Goal: Information Seeking & Learning: Learn about a topic

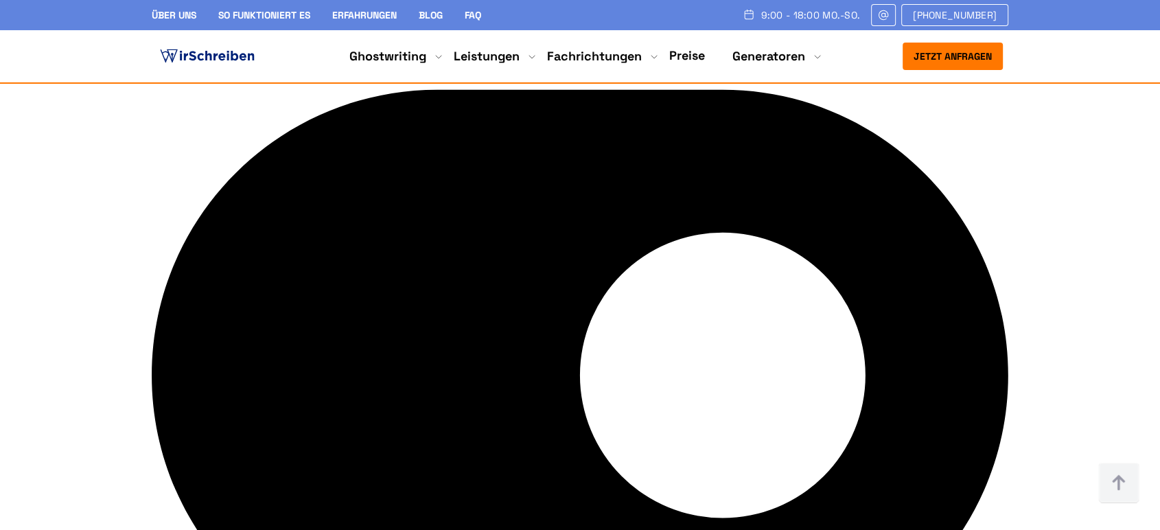
scroll to position [5640, 0]
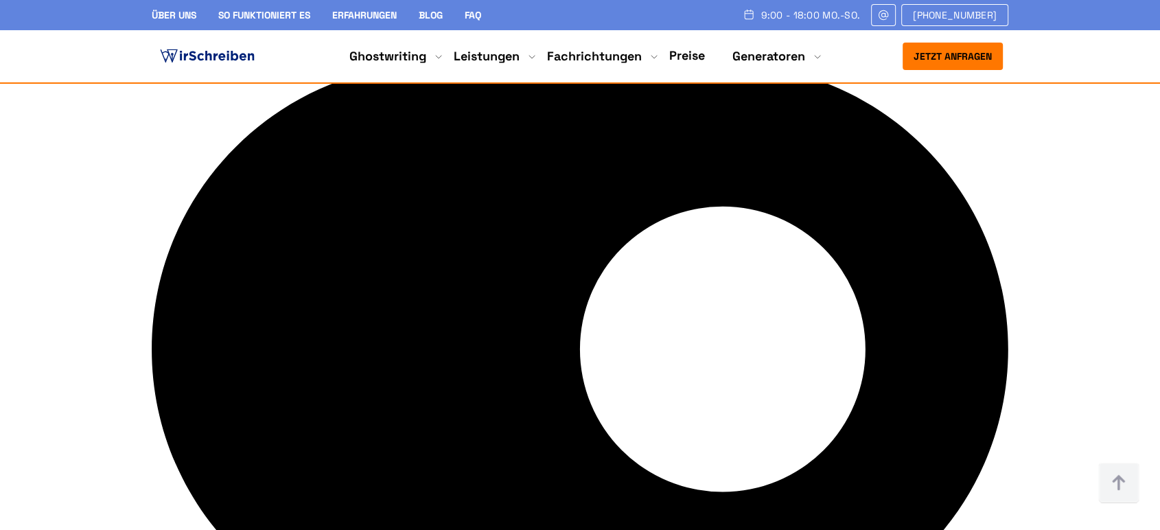
drag, startPoint x: 179, startPoint y: 153, endPoint x: 1077, endPoint y: 163, distance: 897.4
copy h2 "Ghostwriter-Service von WirSchreiben mit echter Erfahrung"
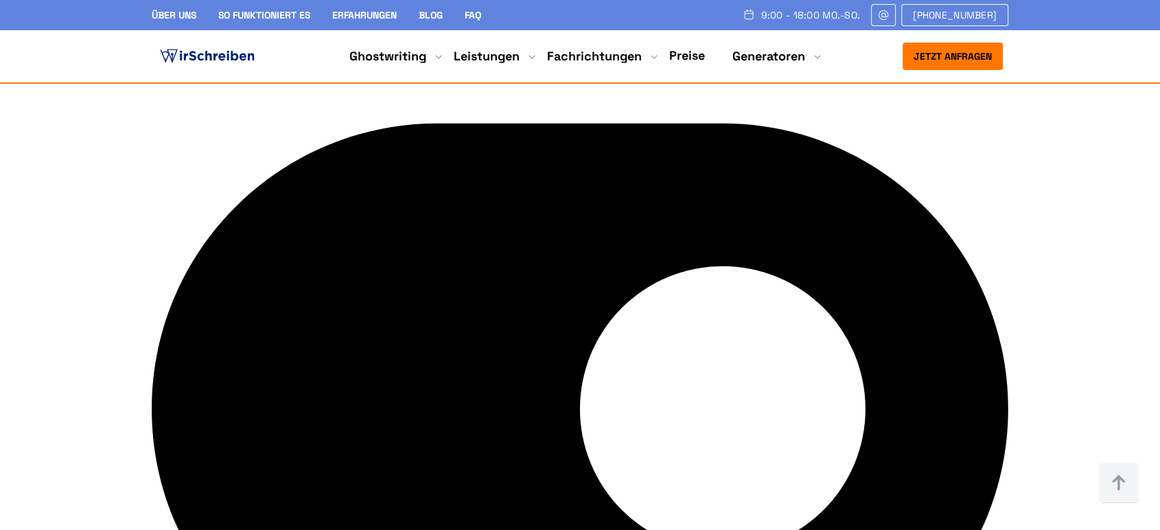
scroll to position [5563, 0]
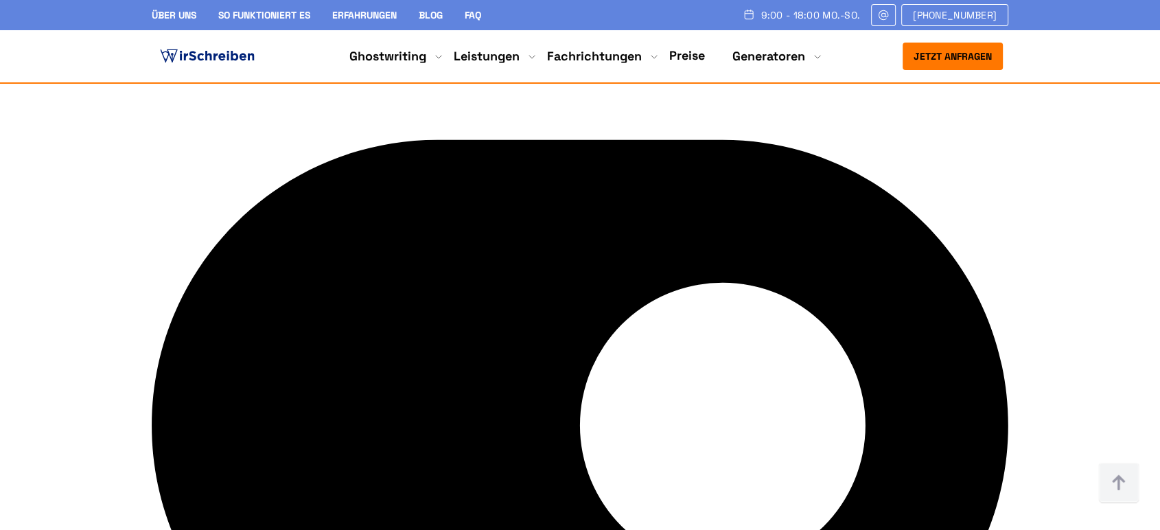
drag, startPoint x: 163, startPoint y: 219, endPoint x: 1050, endPoint y: 225, distance: 887.1
copy h2 "Ghostwriter-Service von WirSchreiben mit echter Erfahrung"
drag, startPoint x: 16, startPoint y: 266, endPoint x: 852, endPoint y: 308, distance: 836.6
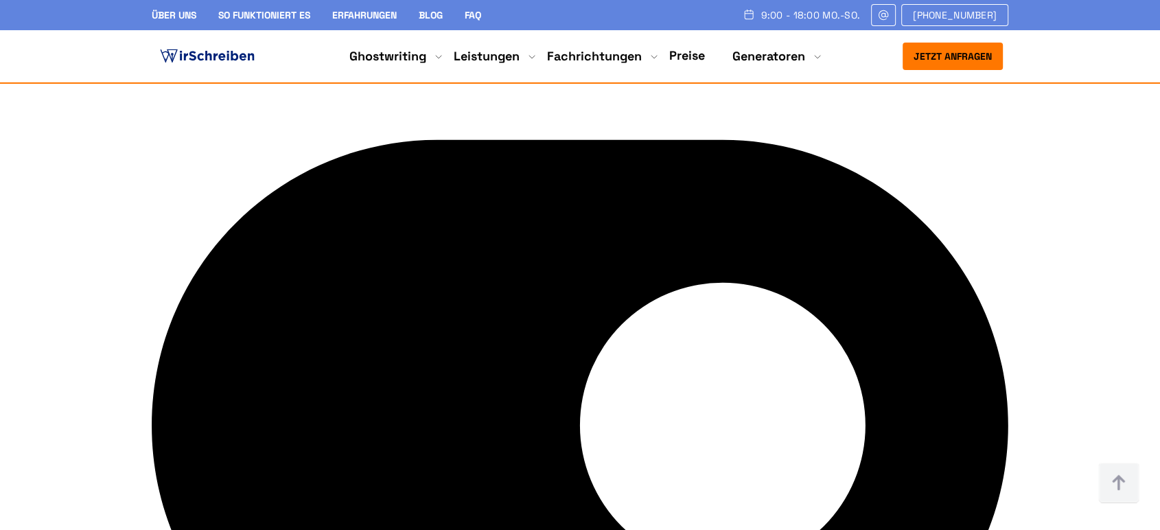
copy p "Nach Abschluss ihres Auftrags können unsere Kund:innen ihre Erfahrungen mit uns…"
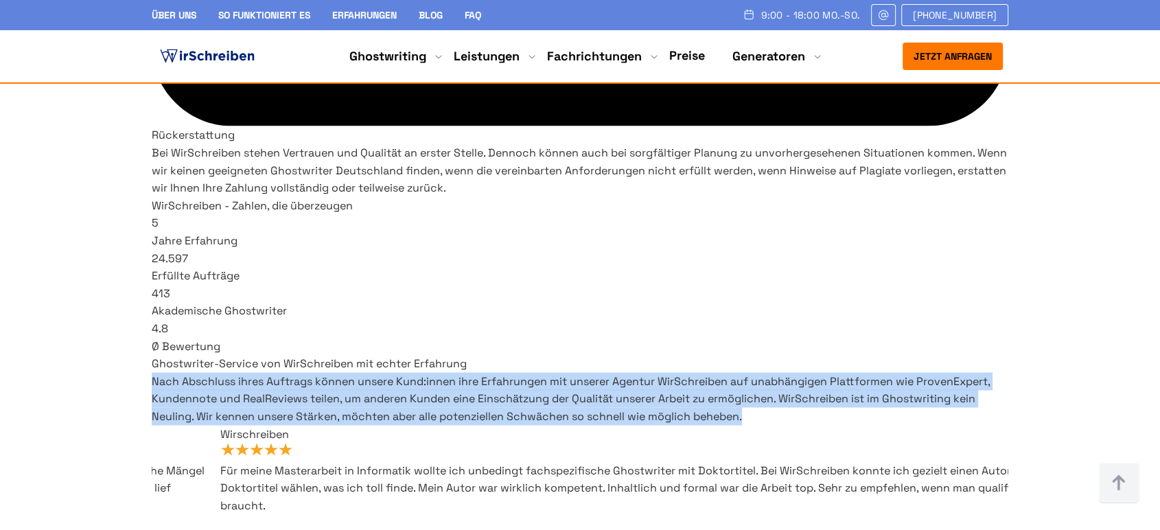
scroll to position [7928, 0]
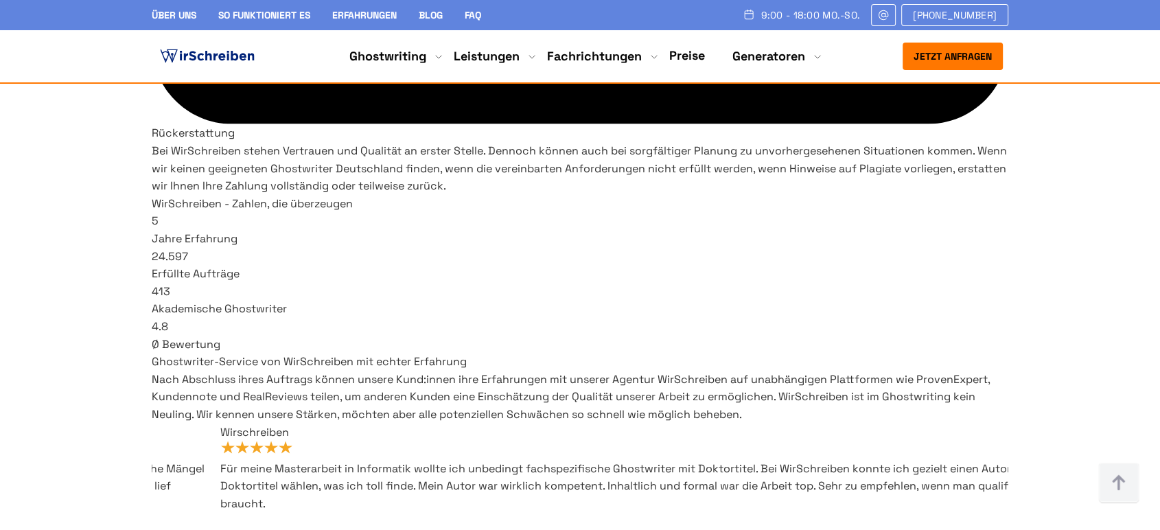
drag, startPoint x: 887, startPoint y: 245, endPoint x: 818, endPoint y: 246, distance: 68.7
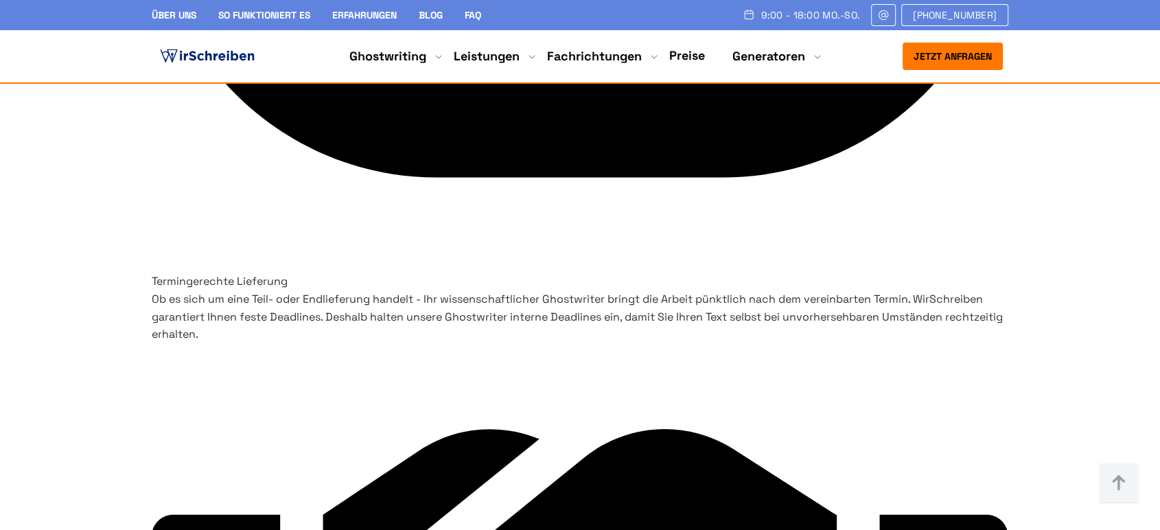
scroll to position [5792, 0]
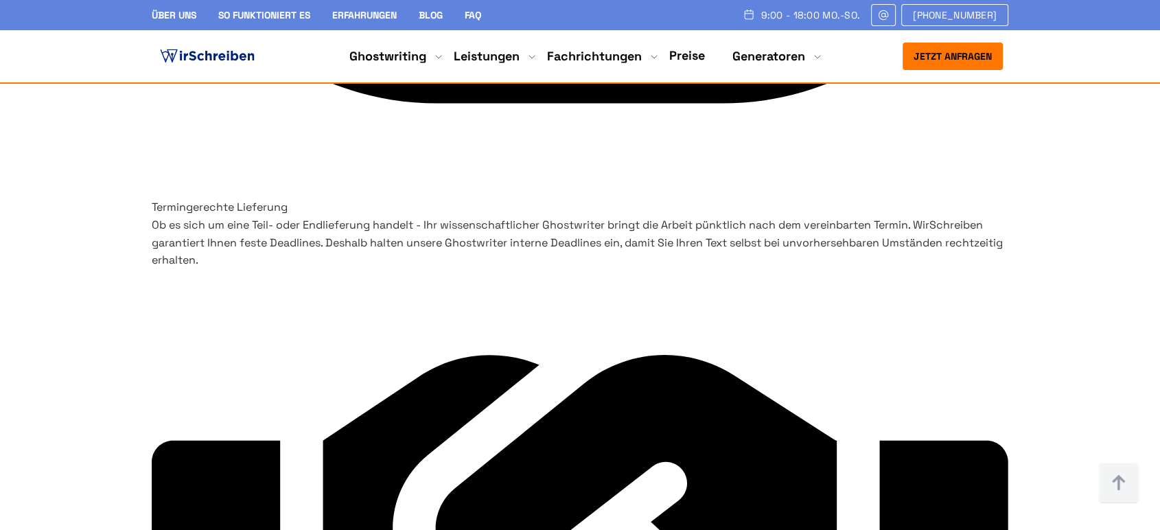
scroll to position [6174, 0]
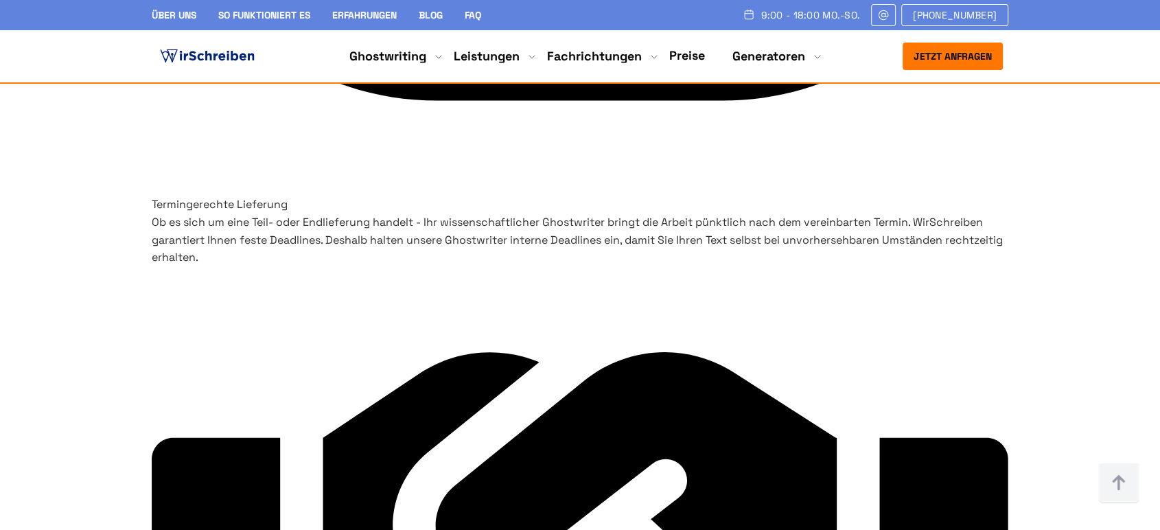
drag, startPoint x: 610, startPoint y: 196, endPoint x: 554, endPoint y: 191, distance: 55.9
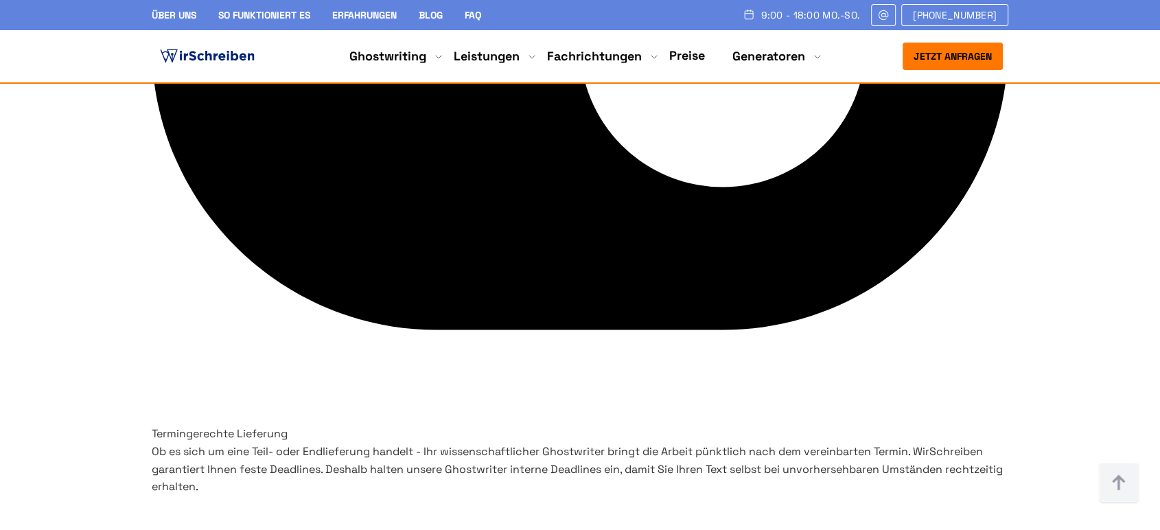
scroll to position [5868, 0]
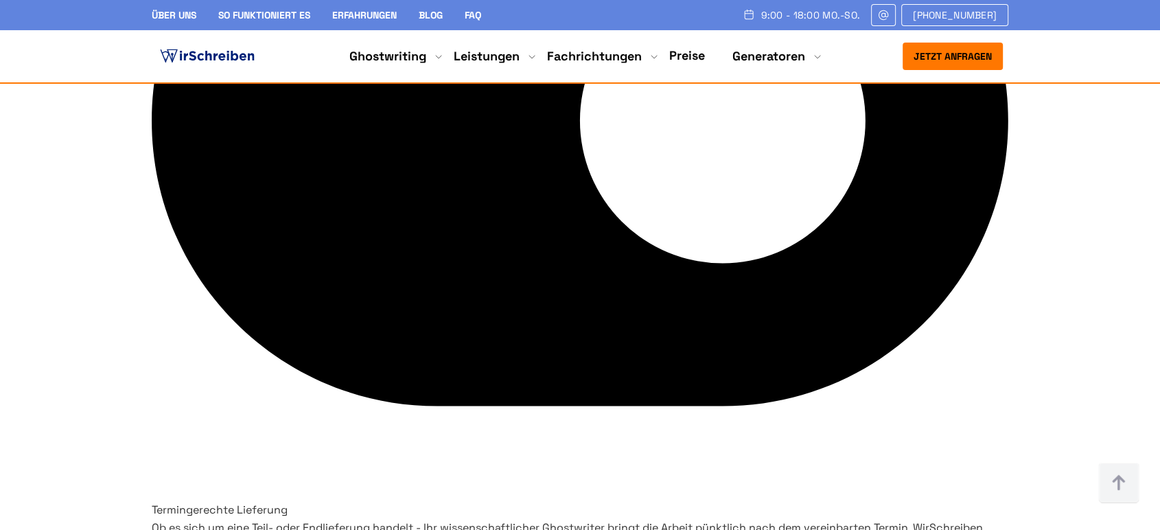
drag, startPoint x: 680, startPoint y: 260, endPoint x: 658, endPoint y: 257, distance: 22.1
drag, startPoint x: 680, startPoint y: 271, endPoint x: 572, endPoint y: 174, distance: 144.4
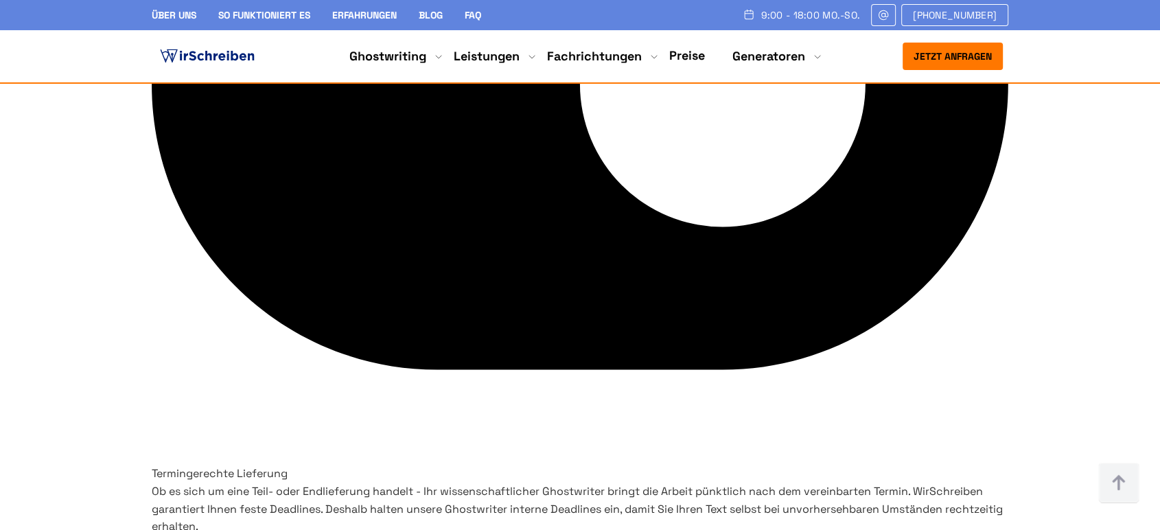
scroll to position [6021, 0]
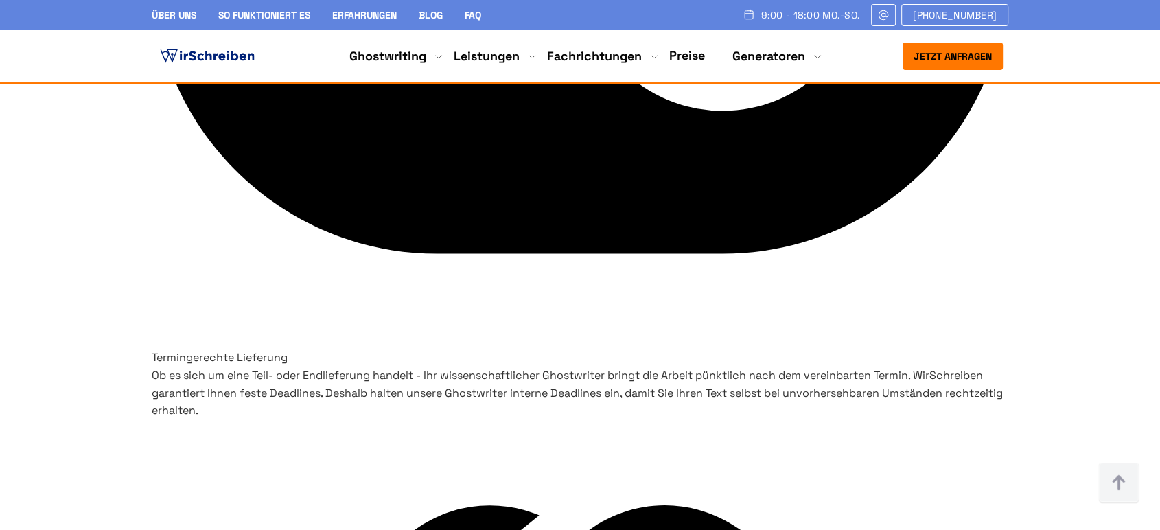
drag, startPoint x: 571, startPoint y: 336, endPoint x: 544, endPoint y: 330, distance: 28.0
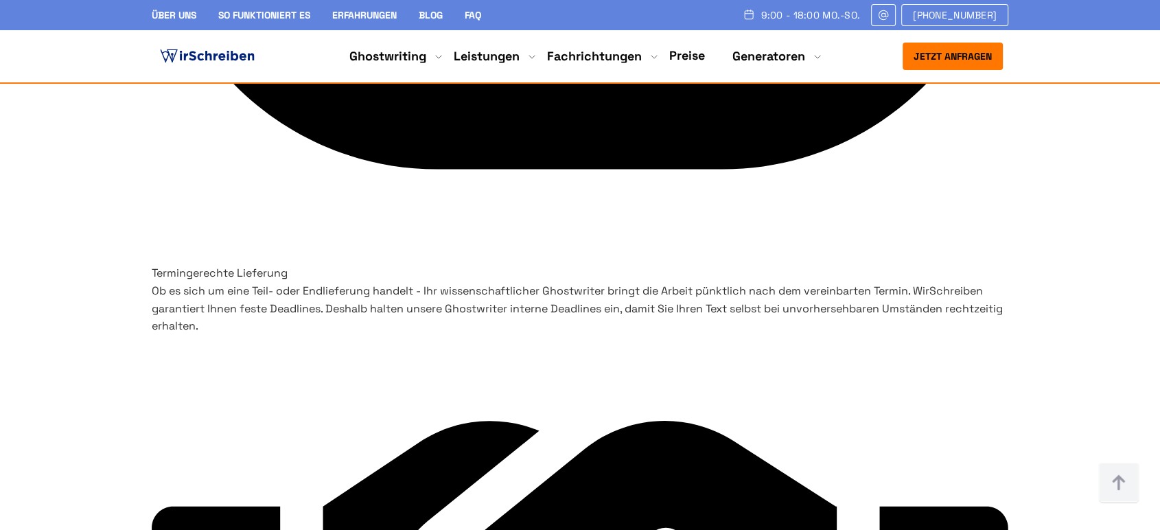
scroll to position [6097, 0]
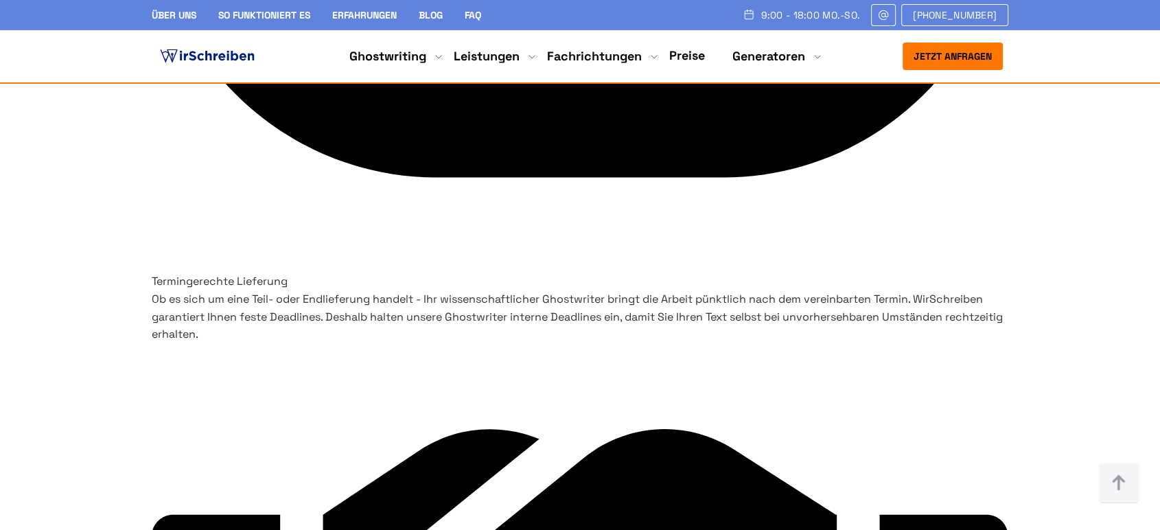
drag, startPoint x: 596, startPoint y: 274, endPoint x: 465, endPoint y: 226, distance: 139.7
copy p "Mein Dozent hat meine Arbeit gelobt das gab’s noch nie! Schon lange hatte ich k…"
drag, startPoint x: 524, startPoint y: 194, endPoint x: 457, endPoint y: 194, distance: 67.3
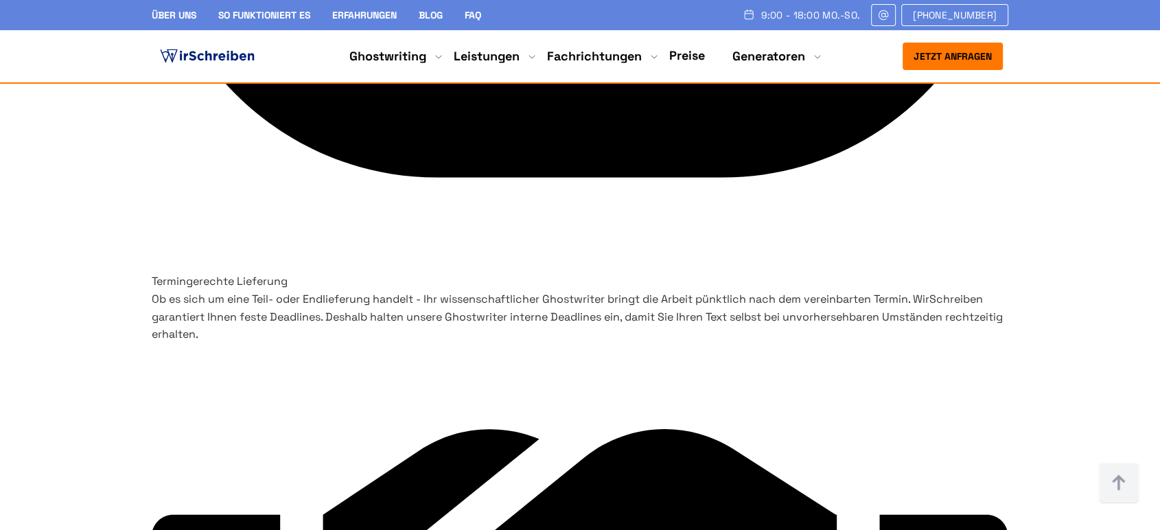
drag, startPoint x: 731, startPoint y: 196, endPoint x: 750, endPoint y: 196, distance: 18.5
drag, startPoint x: 529, startPoint y: 199, endPoint x: 448, endPoint y: 199, distance: 81.0
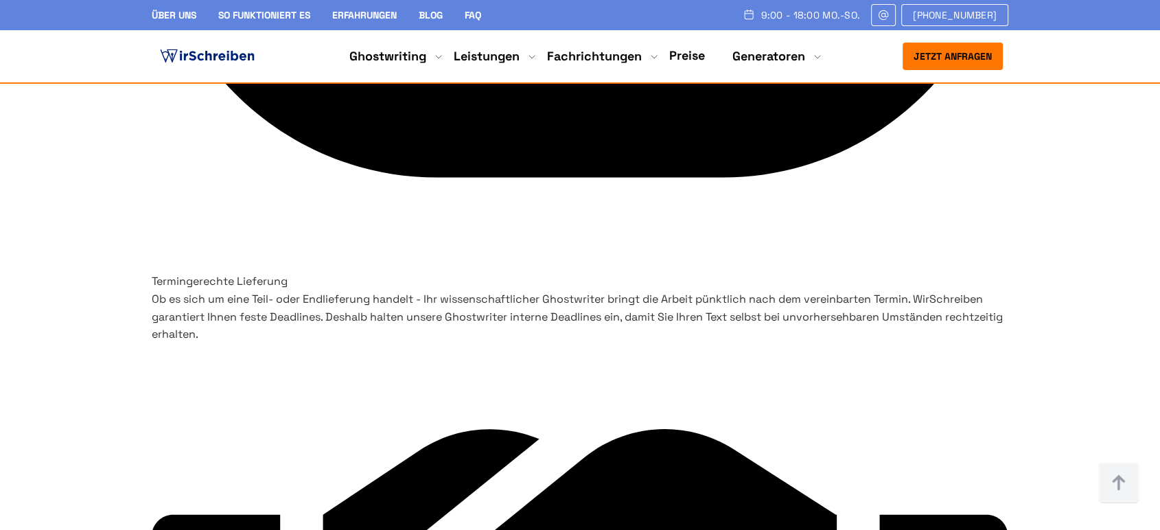
copy span "RealReviews"
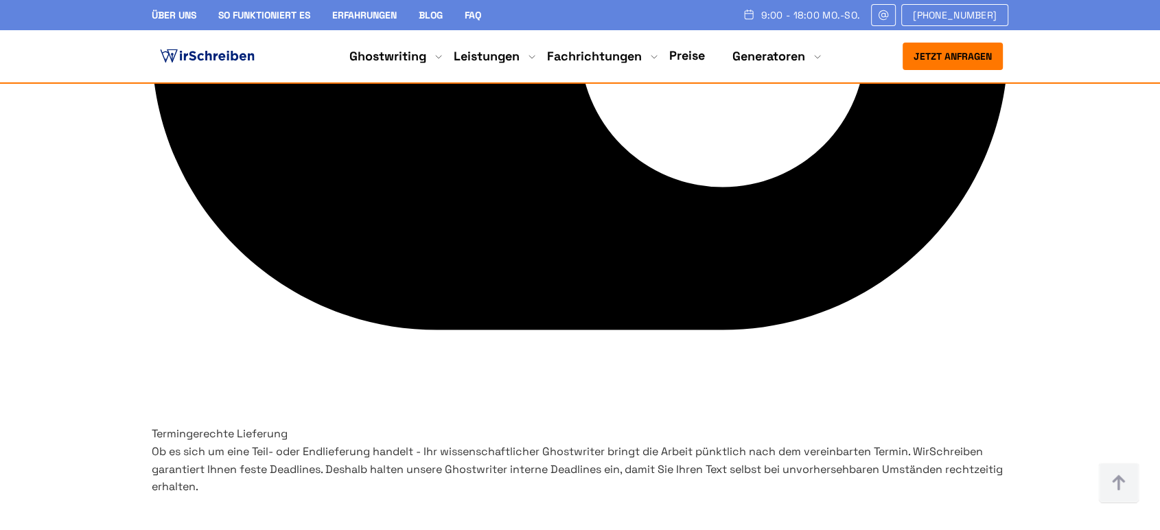
scroll to position [6174, 0]
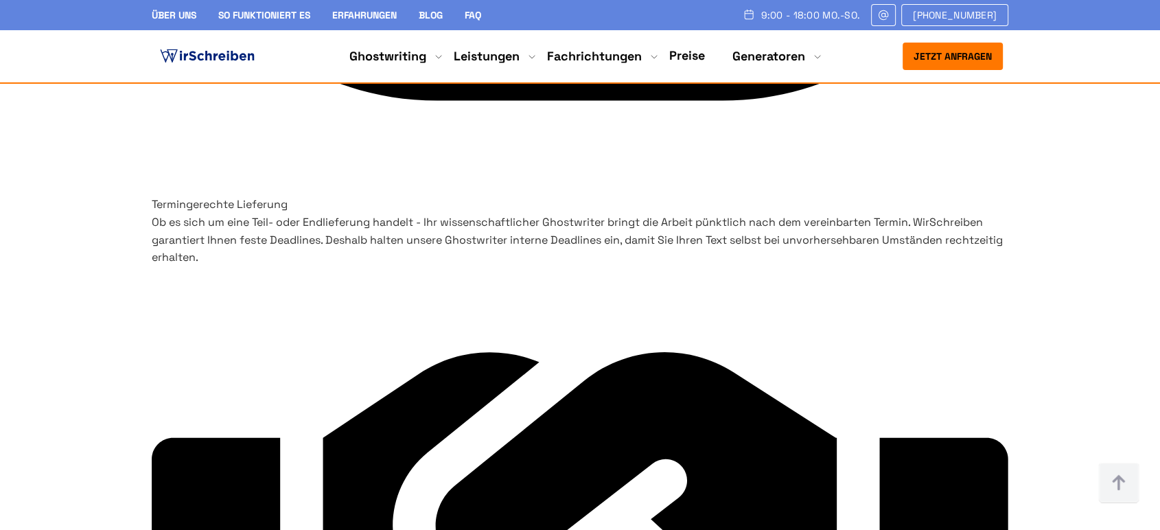
drag, startPoint x: 490, startPoint y: 402, endPoint x: 532, endPoint y: 402, distance: 42.6
copy span "Leonie"
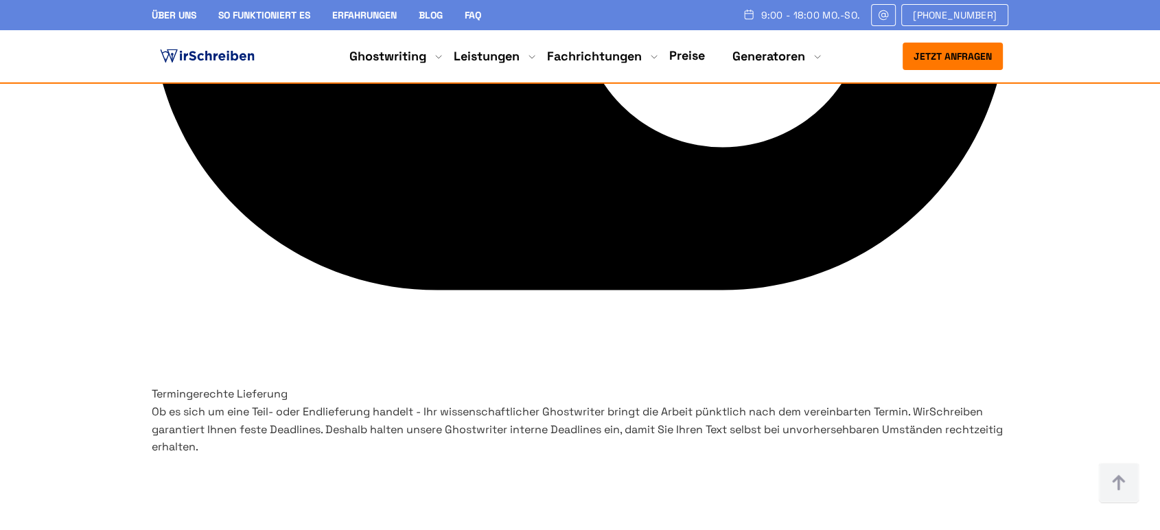
scroll to position [6097, 0]
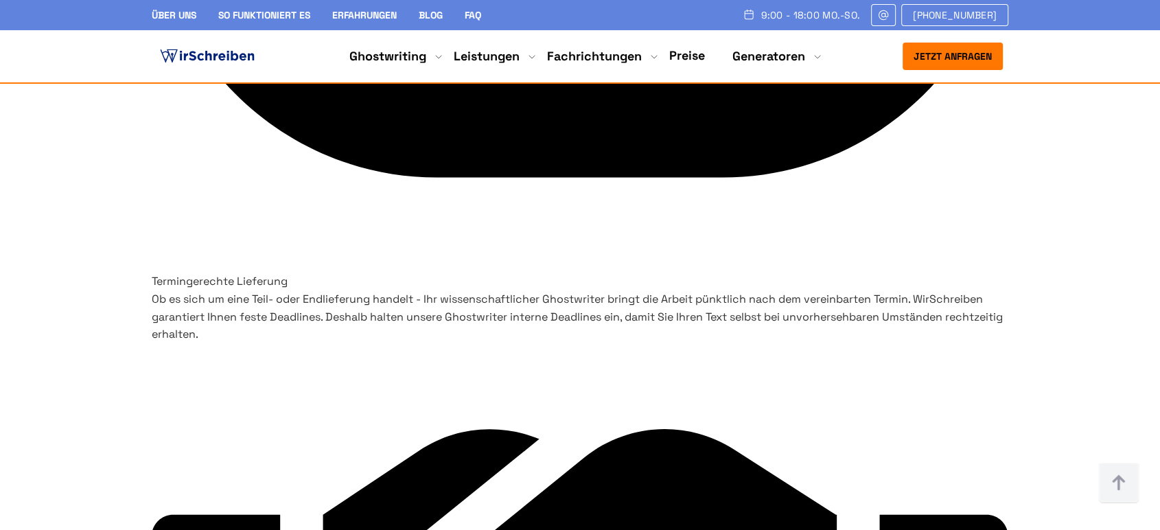
drag, startPoint x: 717, startPoint y: 200, endPoint x: 786, endPoint y: 204, distance: 68.8
copy span "ProvenExpert"
drag, startPoint x: 713, startPoint y: 218, endPoint x: 797, endPoint y: 378, distance: 180.0
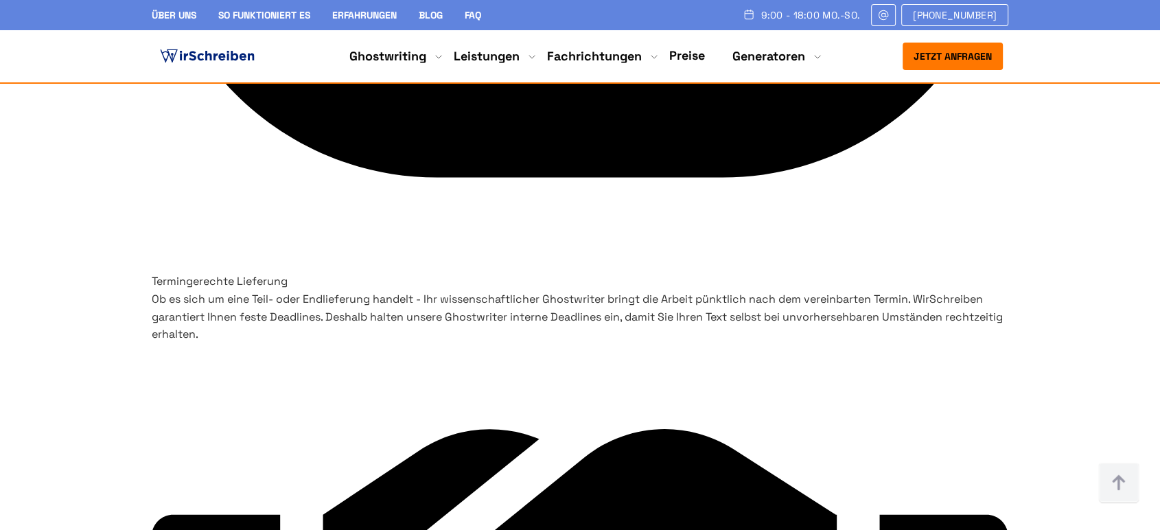
copy p "Ich habe mich an diese Ghostwriter Agentur in [GEOGRAPHIC_DATA] gewandt, um ein…"
drag, startPoint x: 744, startPoint y: 471, endPoint x: 768, endPoint y: 476, distance: 24.5
copy span "Ben"
drag, startPoint x: 972, startPoint y: 218, endPoint x: 1077, endPoint y: 364, distance: 179.5
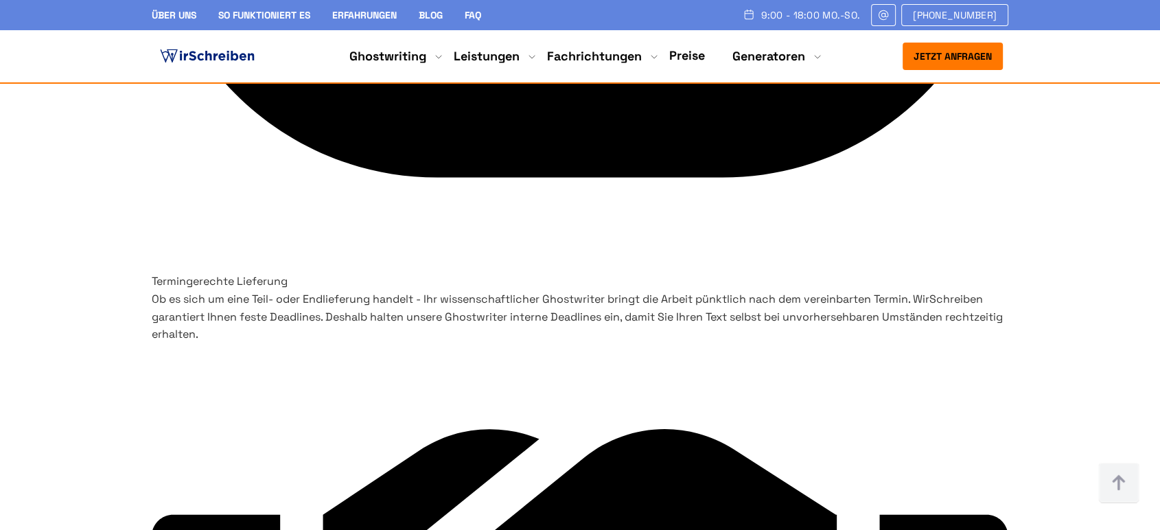
copy p "Professionelle Arbeit zu einem fairen Preis. Wegen einer längeren Krankheit kon…"
drag, startPoint x: 971, startPoint y: 196, endPoint x: 1031, endPoint y: 196, distance: 60.4
drag, startPoint x: 1002, startPoint y: 473, endPoint x: 1036, endPoint y: 470, distance: 34.4
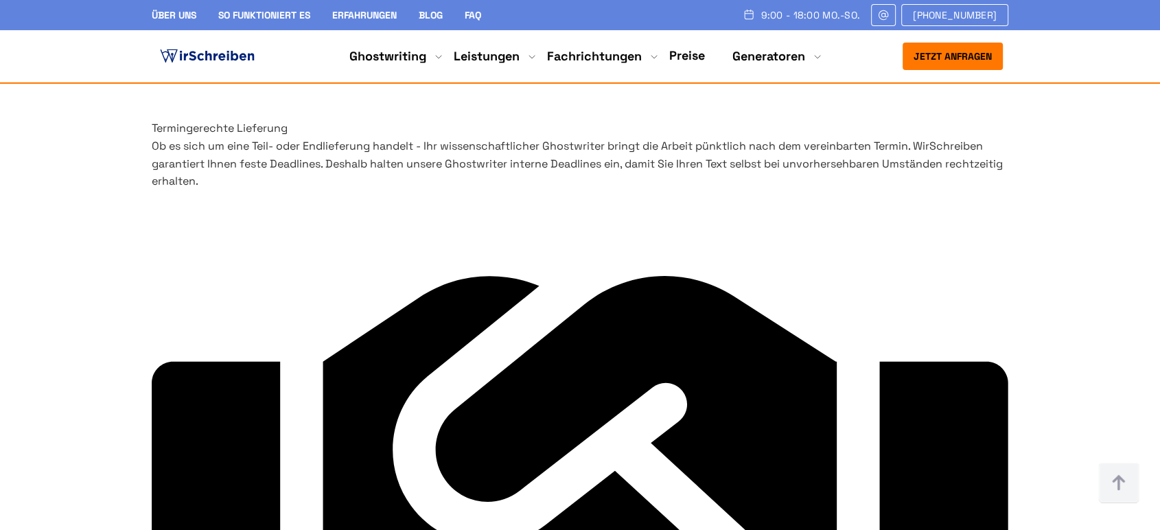
scroll to position [6174, 0]
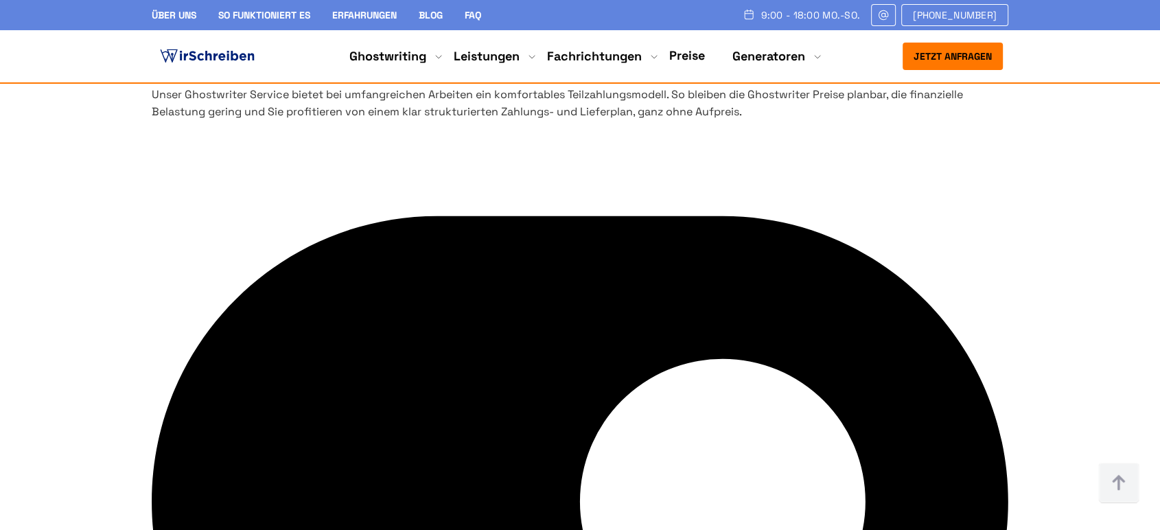
scroll to position [5105, 0]
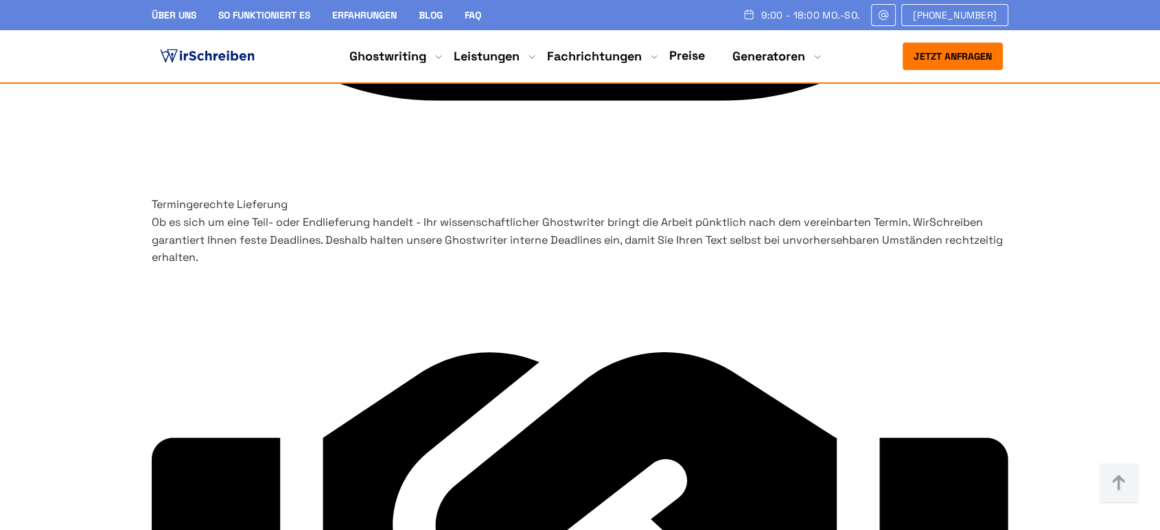
scroll to position [6174, 0]
drag, startPoint x: 799, startPoint y: 367, endPoint x: 767, endPoint y: 141, distance: 227.5
copy p "Da ich mein Studium mit einem Teilzeitjob kombiniere, war die Abschlussarbeit f…"
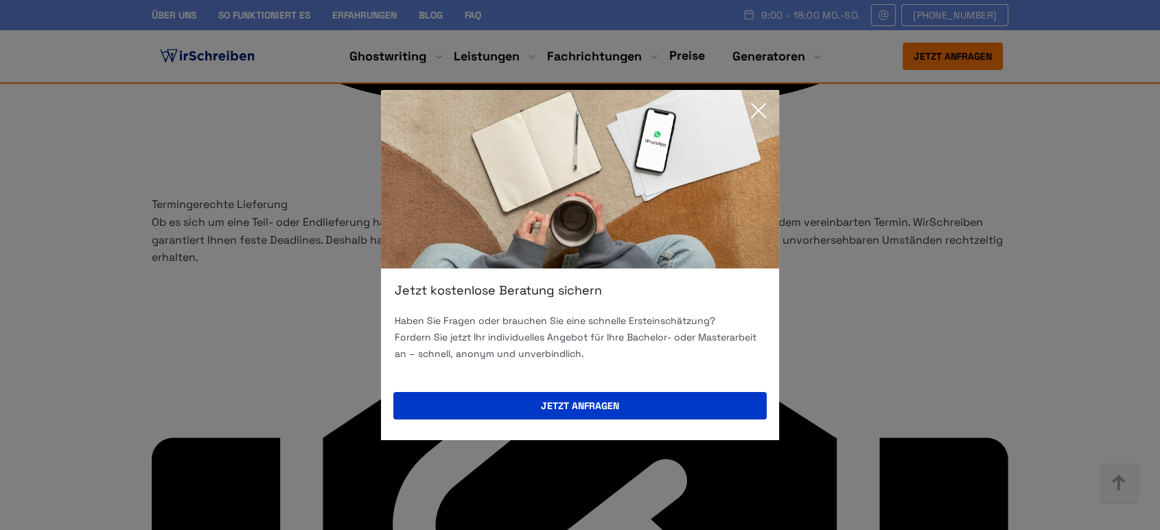
click at [761, 118] on icon at bounding box center [758, 110] width 27 height 27
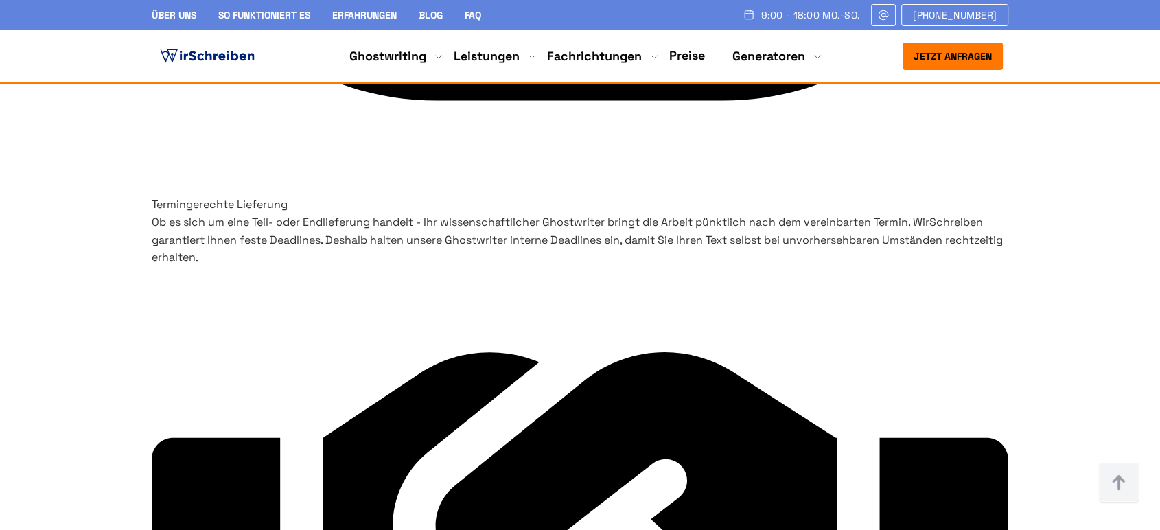
drag, startPoint x: 856, startPoint y: 119, endPoint x: 780, endPoint y: 127, distance: 76.6
copy span "ProvenExpert"
drag, startPoint x: 859, startPoint y: 401, endPoint x: 816, endPoint y: 400, distance: 43.3
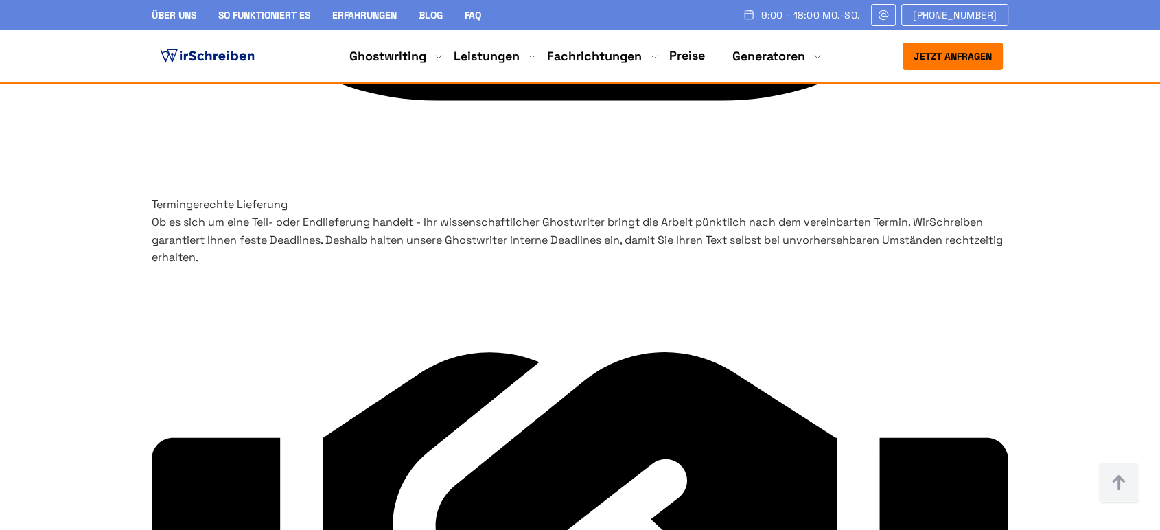
copy span "[PERSON_NAME]"
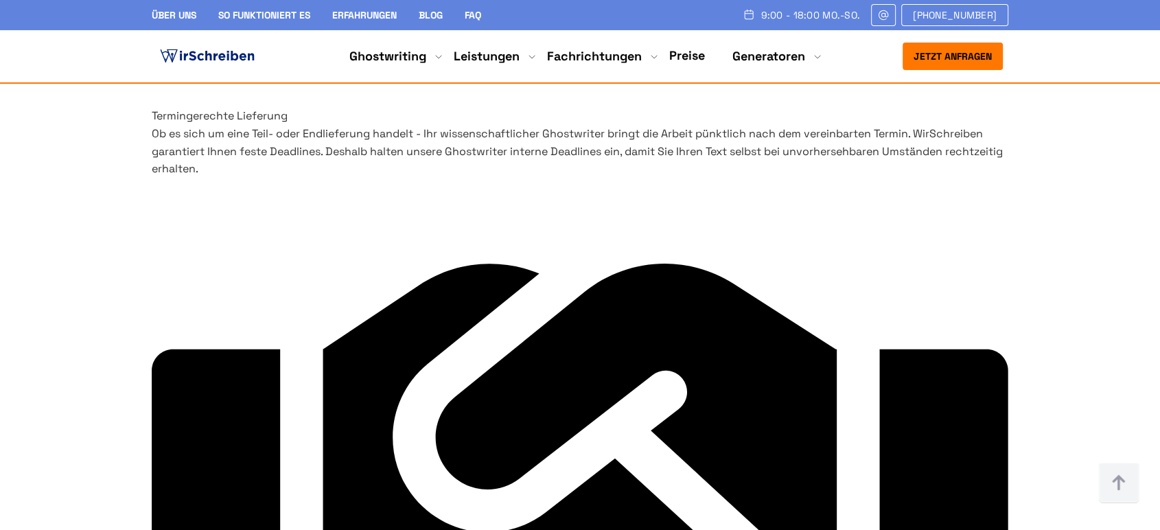
scroll to position [6326, 0]
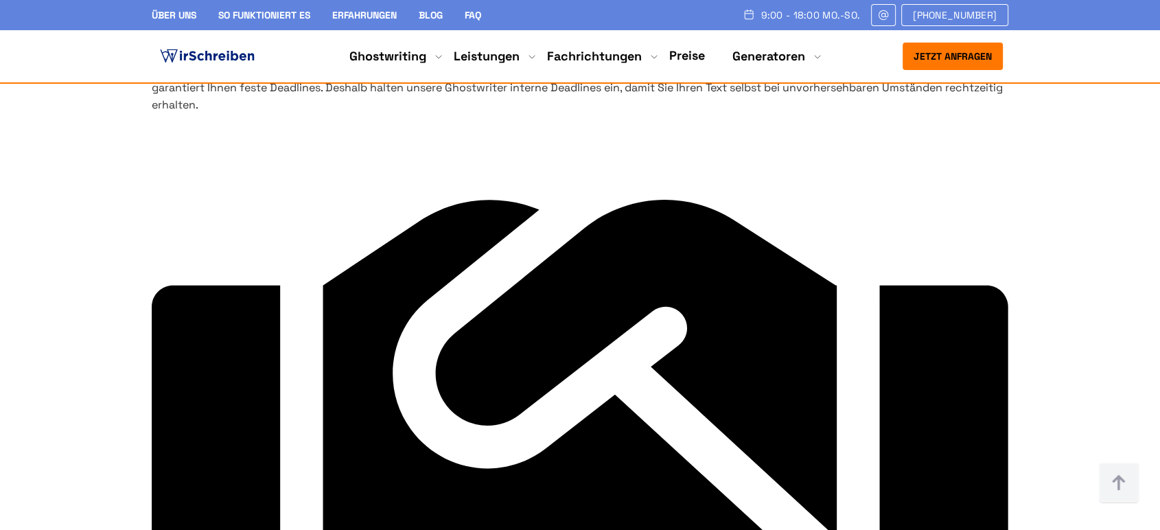
drag, startPoint x: 387, startPoint y: 307, endPoint x: 805, endPoint y: 310, distance: 418.1
drag, startPoint x: 297, startPoint y: 356, endPoint x: 303, endPoint y: 343, distance: 14.4
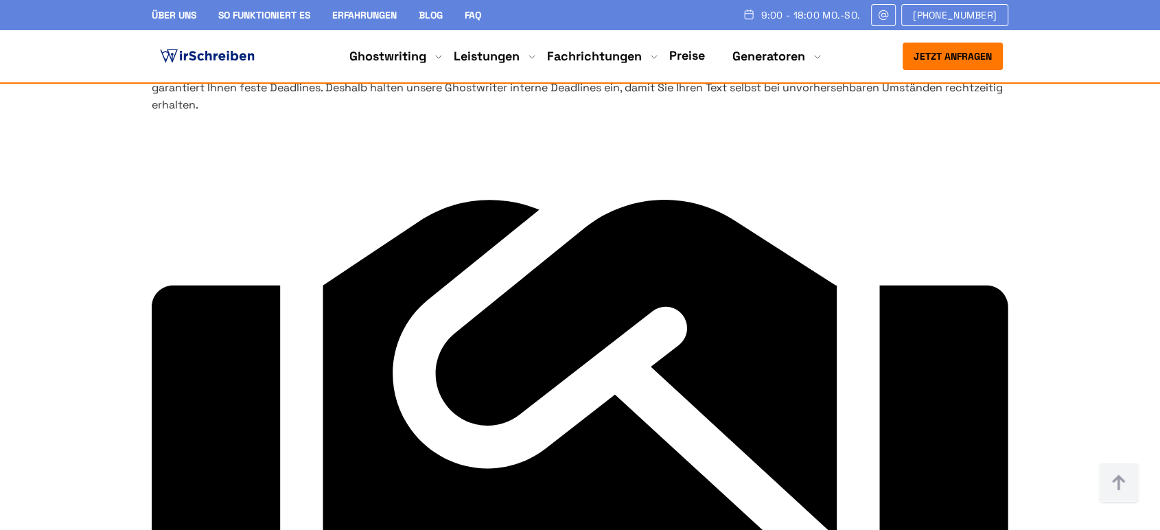
drag, startPoint x: 355, startPoint y: 314, endPoint x: 366, endPoint y: 315, distance: 11.1
drag, startPoint x: 377, startPoint y: 310, endPoint x: 807, endPoint y: 321, distance: 430.6
copy span "**Verifizierte Bewertungen - mit anonymisierten Namen zum Schutz der Kunden."
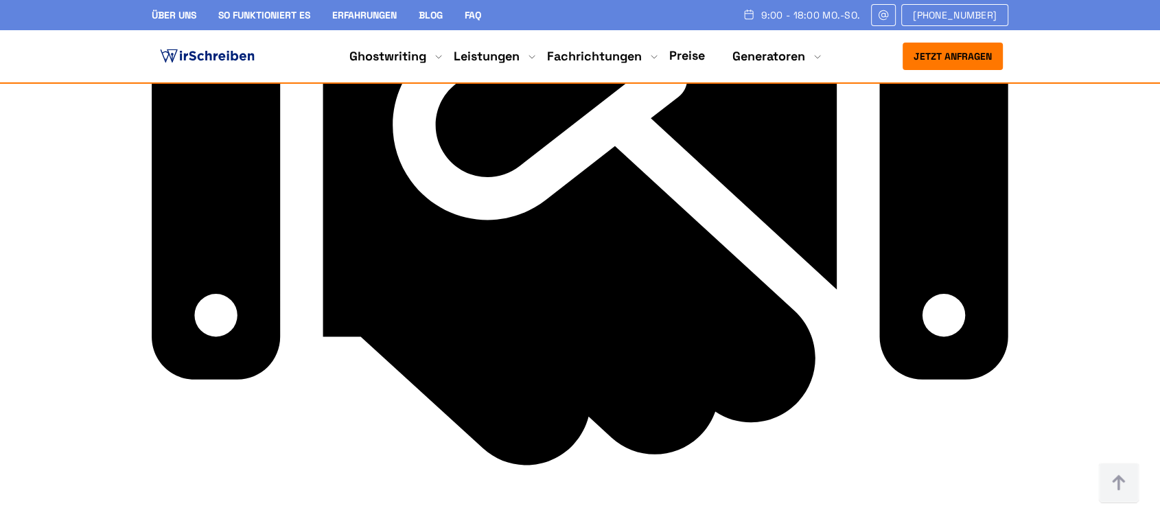
scroll to position [6479, 0]
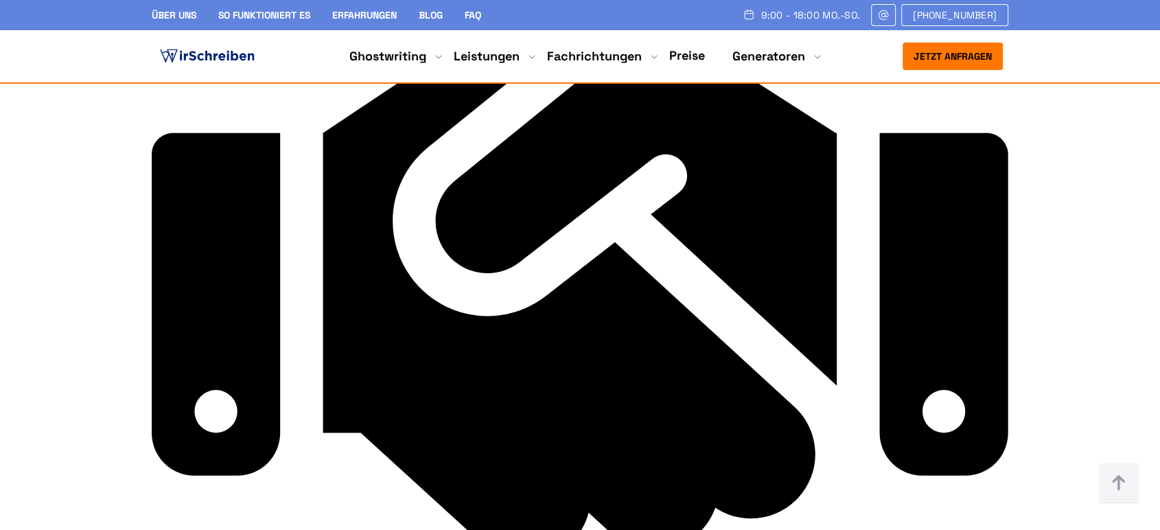
drag, startPoint x: 248, startPoint y: 277, endPoint x: 630, endPoint y: 310, distance: 383.8
copy h2 "Wie arbeitet die Ghostwriter-Agentur Wirschreiben für Sie?"
drag, startPoint x: 260, startPoint y: 351, endPoint x: 914, endPoint y: 351, distance: 654.3
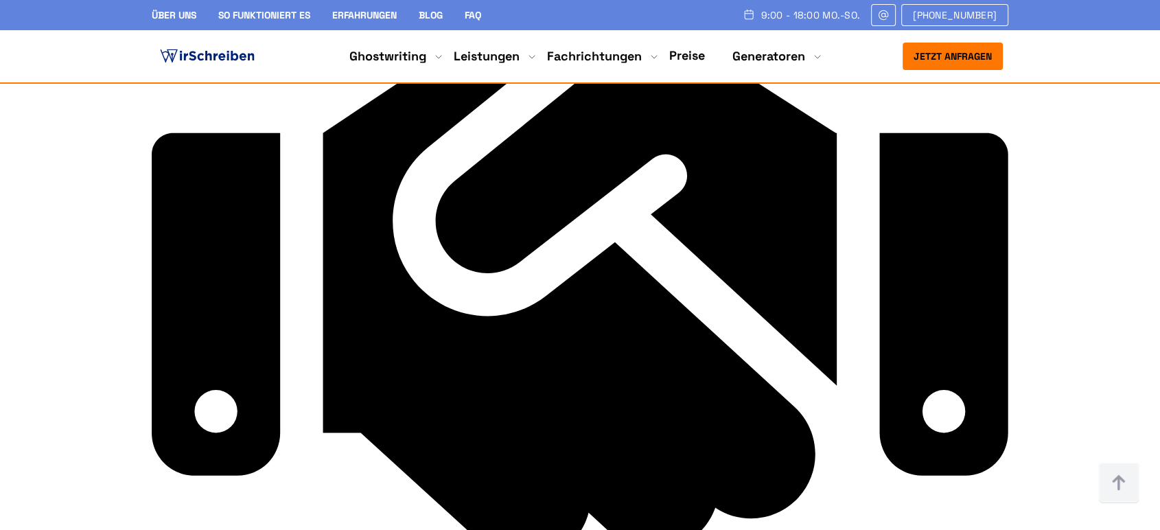
copy div "Für Sie die Vereinfachung - in 4 einfachen Schritten zur professionellen wissen…"
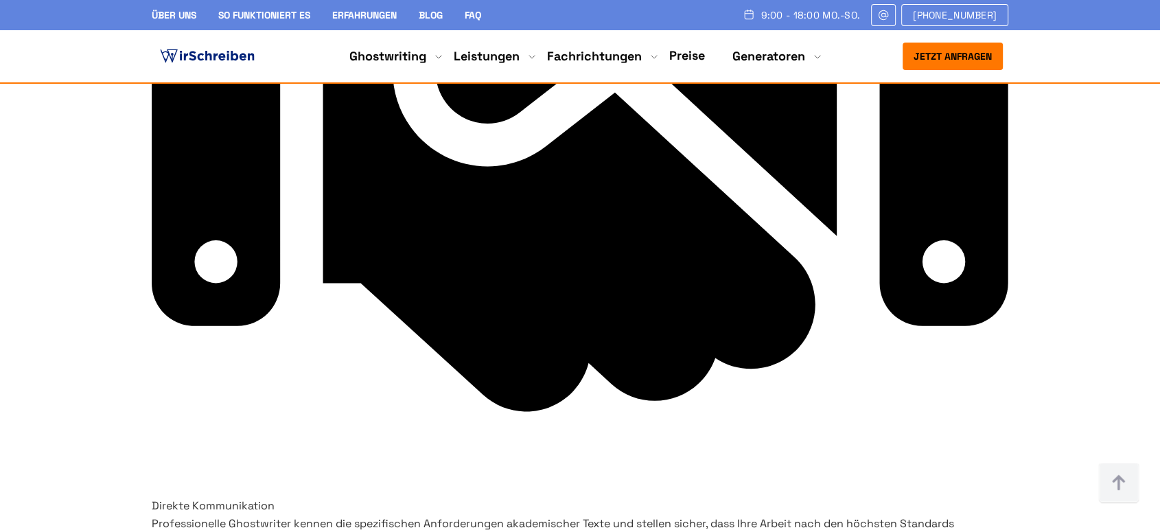
scroll to position [6631, 0]
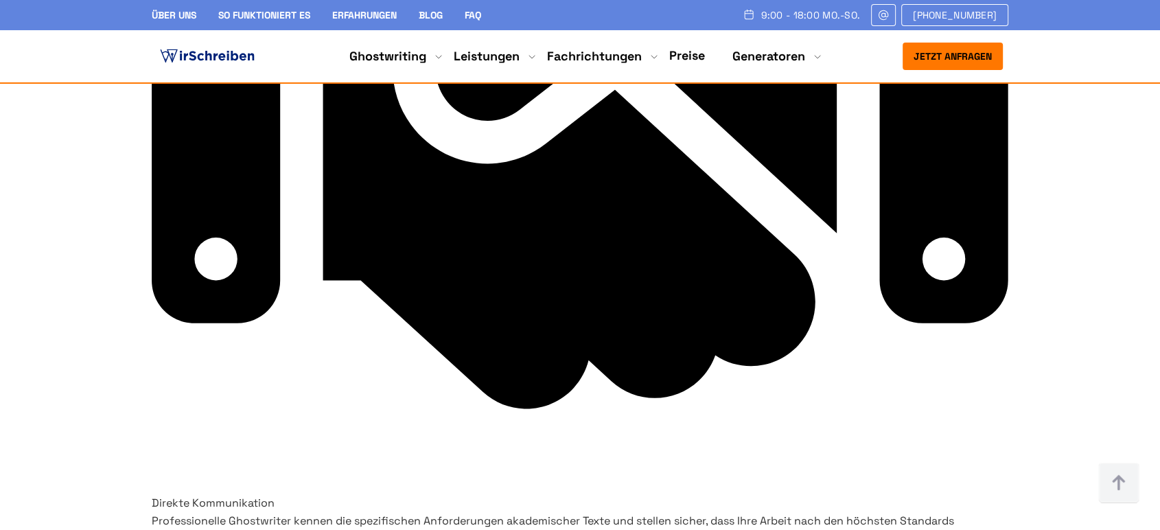
drag, startPoint x: 300, startPoint y: 247, endPoint x: 474, endPoint y: 249, distance: 173.7
copy h3 "Anfrage stellen"
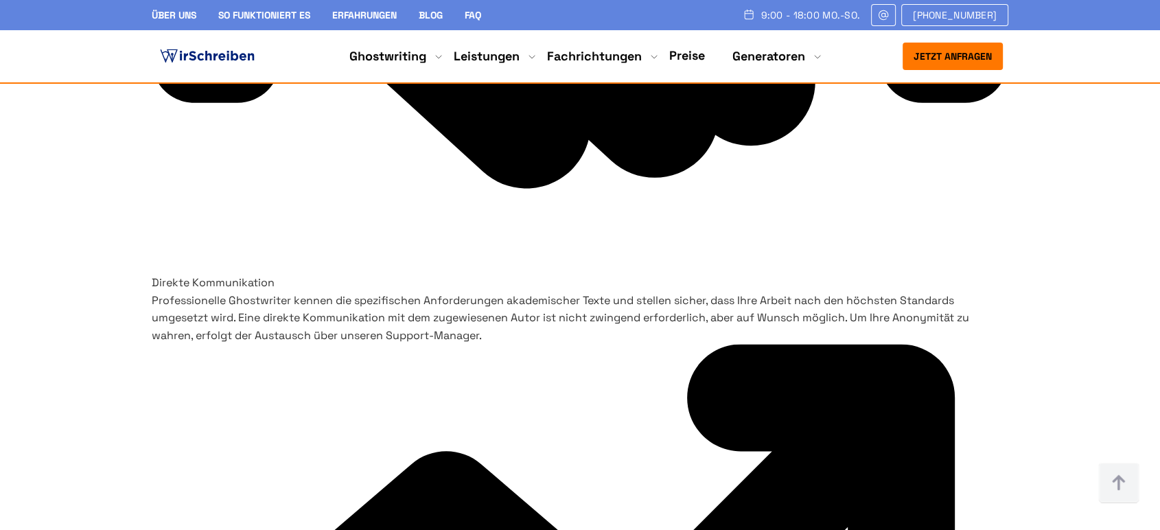
scroll to position [6707, 0]
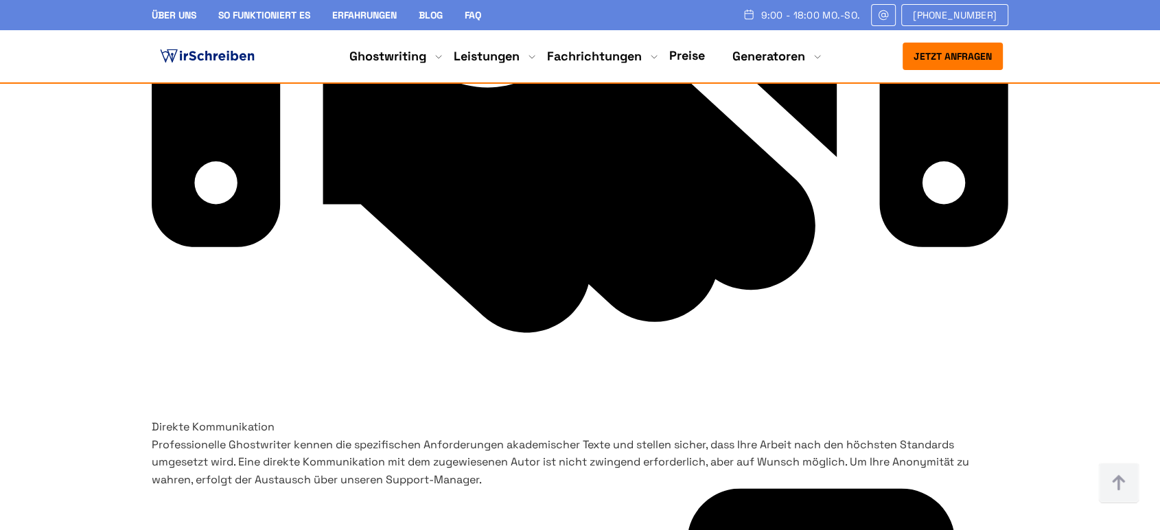
drag, startPoint x: 327, startPoint y: 332, endPoint x: 417, endPoint y: 376, distance: 100.4
copy h3 "Passenden Ghostwriter auswählen"
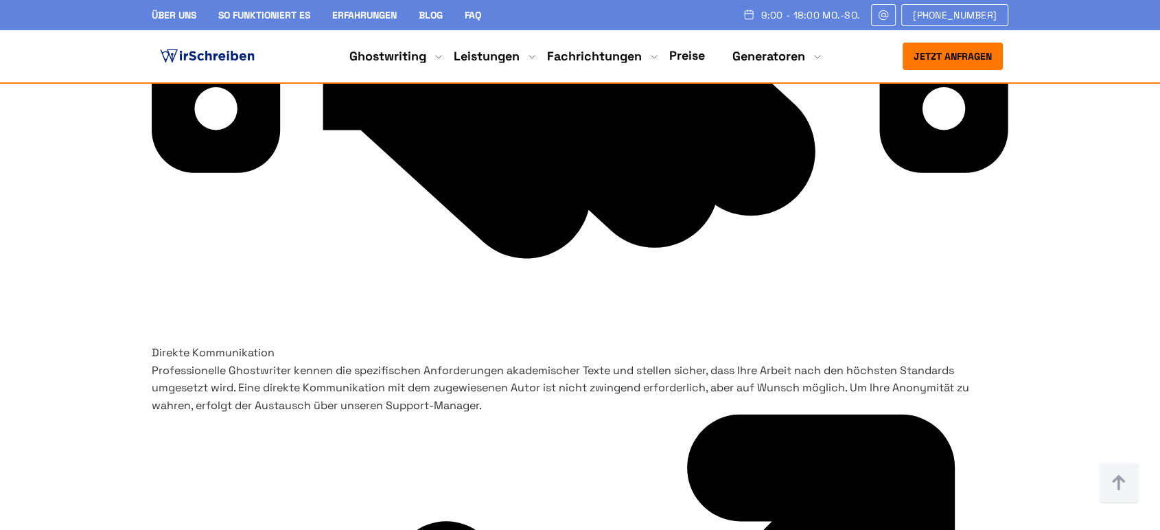
scroll to position [6860, 0]
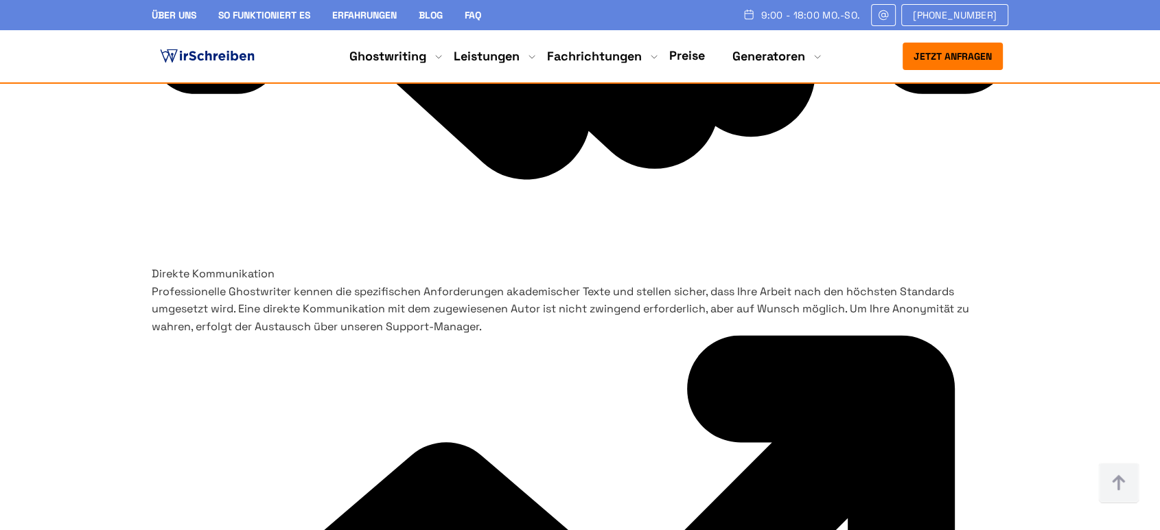
drag, startPoint x: 308, startPoint y: 345, endPoint x: 374, endPoint y: 400, distance: 85.8
copy h3 "Schreiben lassen und Feedback geben"
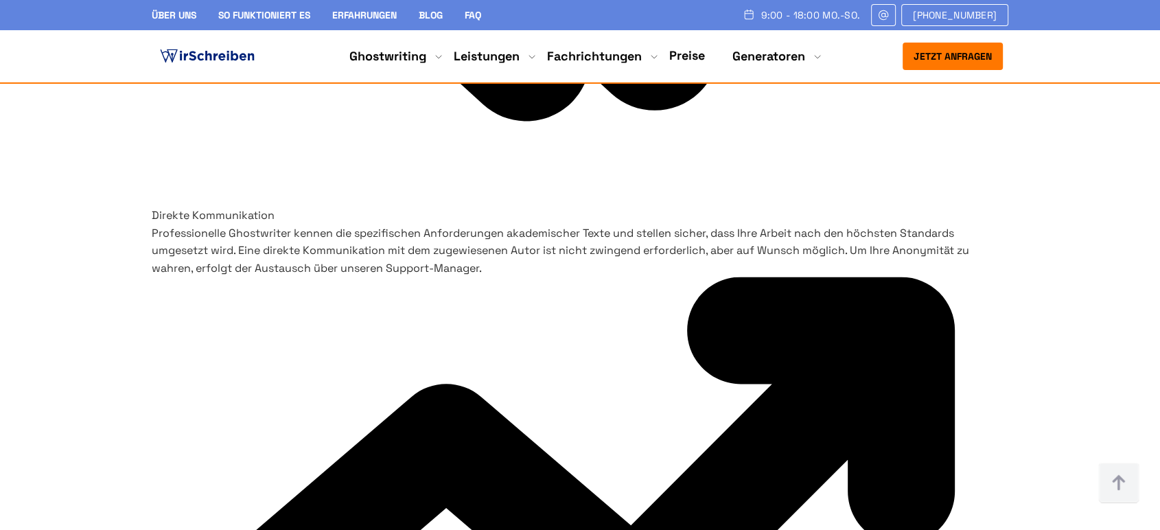
scroll to position [7013, 0]
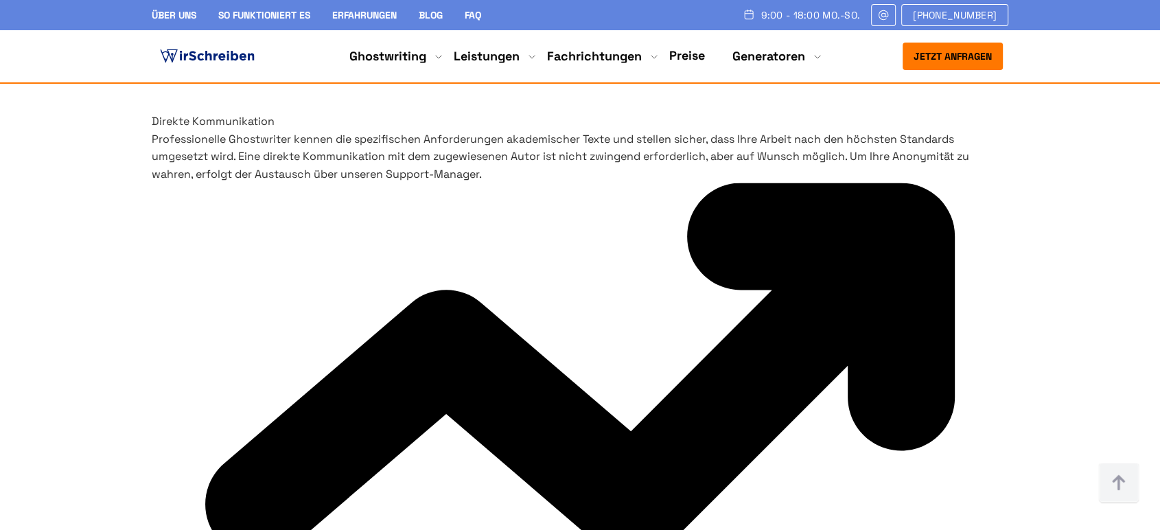
drag, startPoint x: 310, startPoint y: 362, endPoint x: 370, endPoint y: 446, distance: 103.8
copy h3 "Pünktlicher Fertigstellungstermin und lobenswerte Preise"
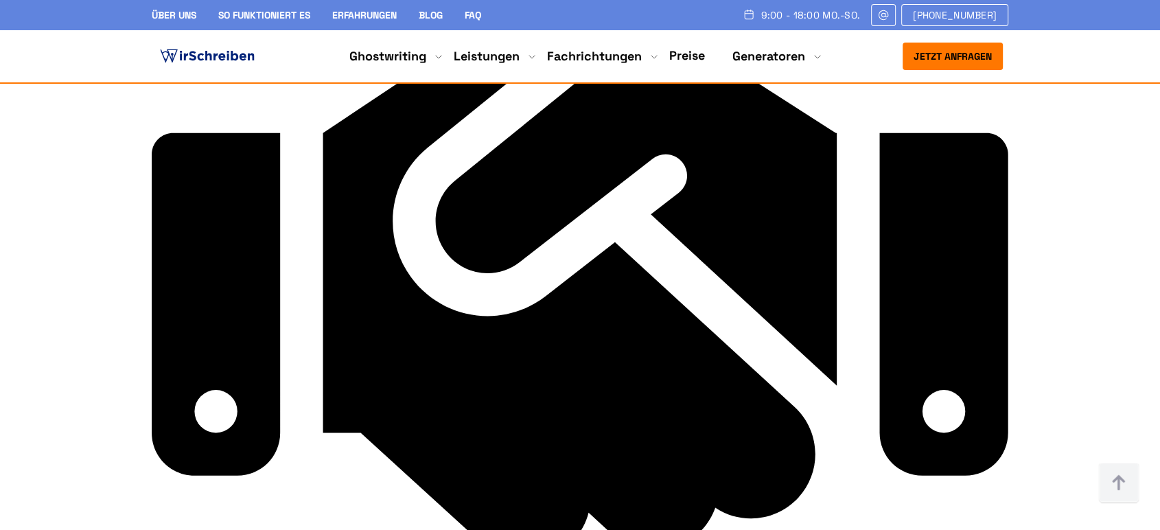
scroll to position [6707, 0]
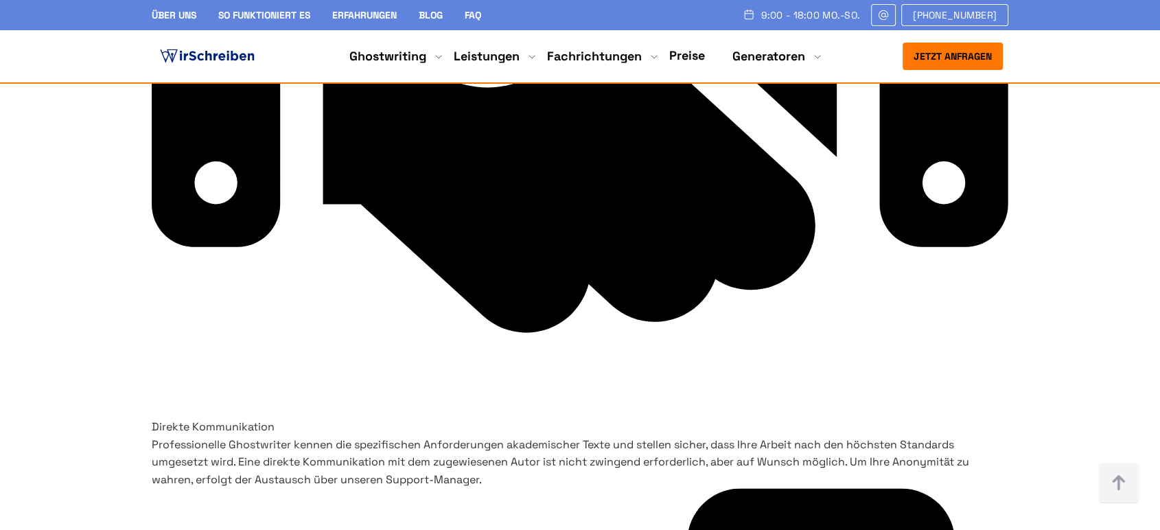
drag, startPoint x: 627, startPoint y: 179, endPoint x: 901, endPoint y: 249, distance: 282.9
drag, startPoint x: 452, startPoint y: 220, endPoint x: 303, endPoint y: 203, distance: 149.2
drag, startPoint x: 618, startPoint y: 174, endPoint x: 909, endPoint y: 240, distance: 298.3
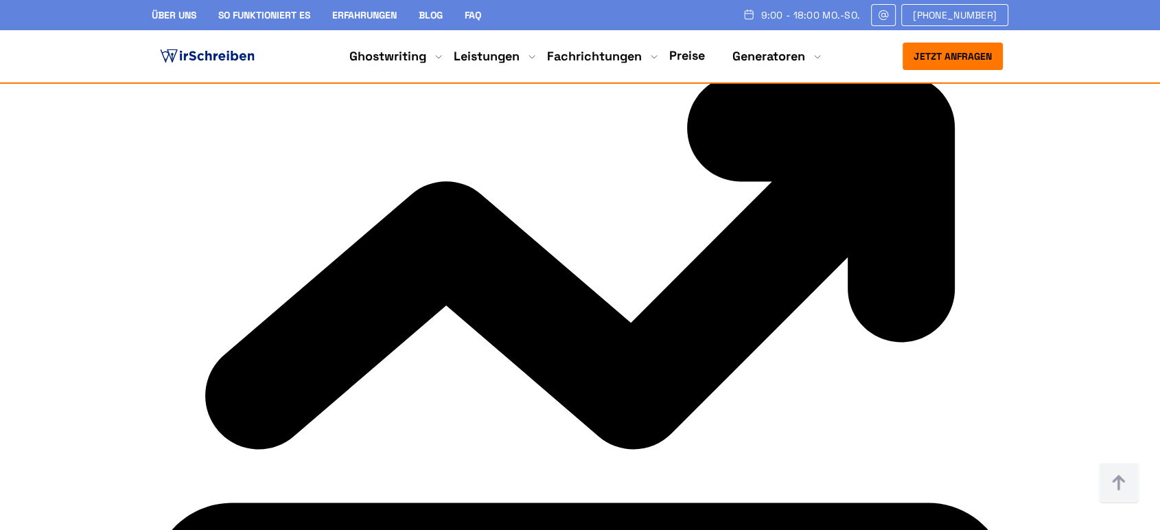
scroll to position [6783, 0]
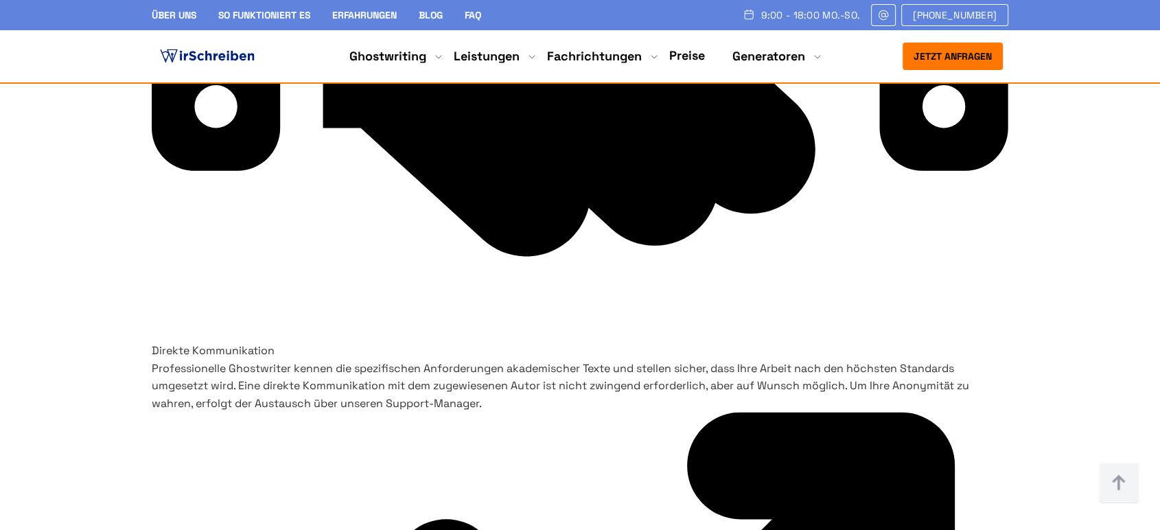
drag, startPoint x: 626, startPoint y: 246, endPoint x: 921, endPoint y: 295, distance: 298.4
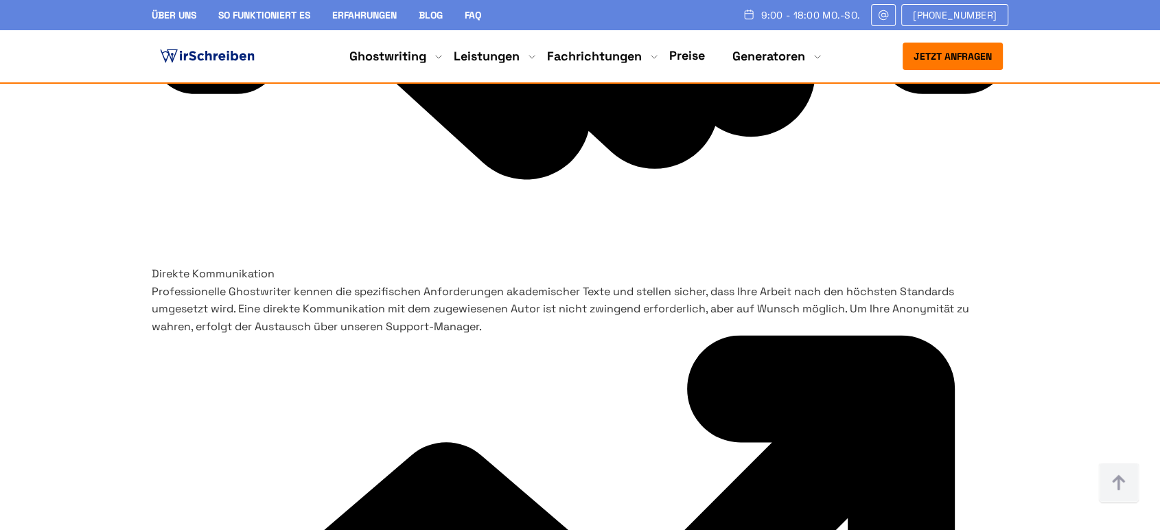
drag, startPoint x: 622, startPoint y: 349, endPoint x: 789, endPoint y: 431, distance: 186.1
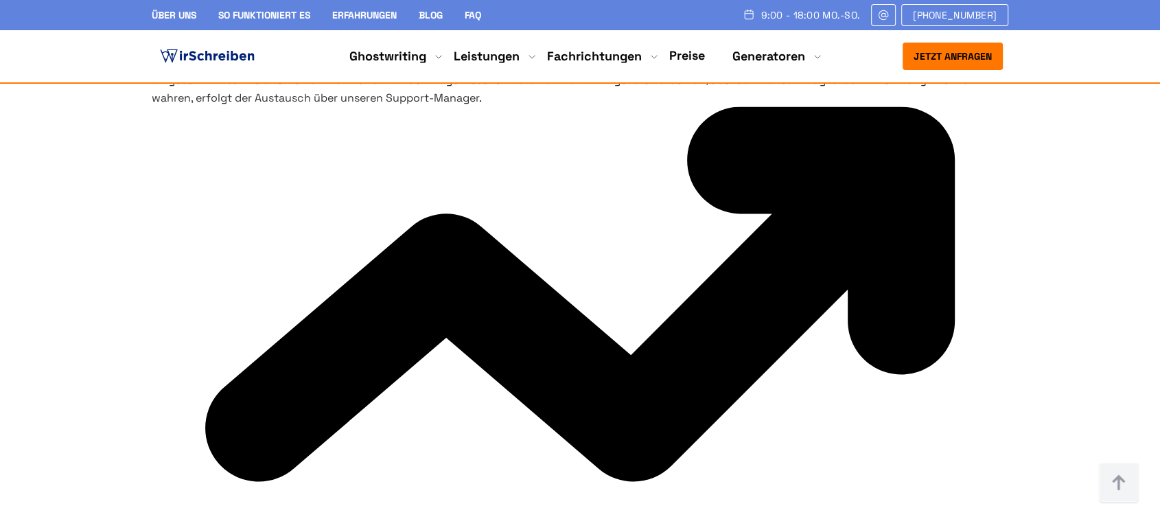
drag, startPoint x: 622, startPoint y: 284, endPoint x: 908, endPoint y: 393, distance: 306.4
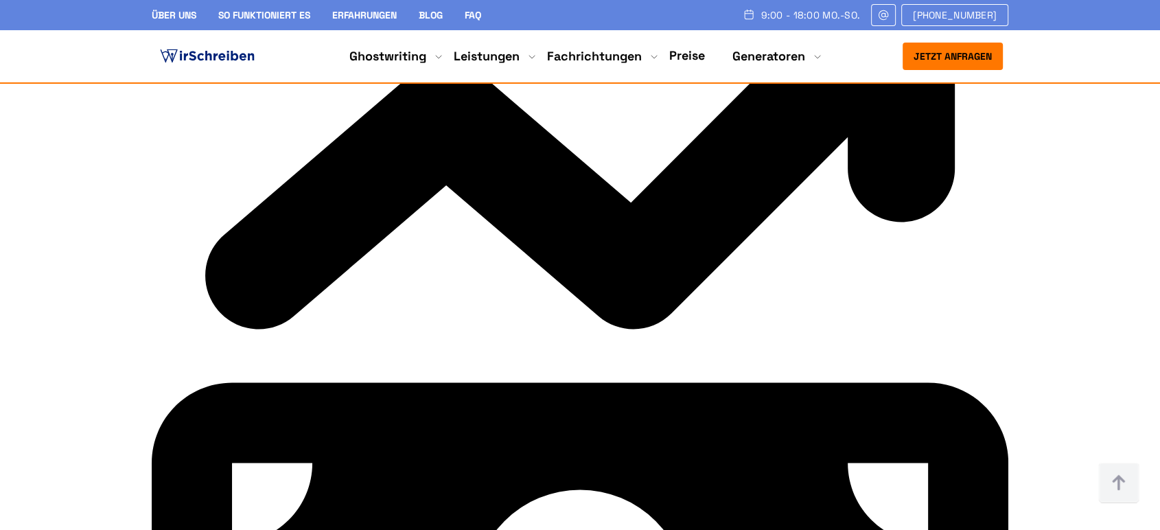
scroll to position [7470, 0]
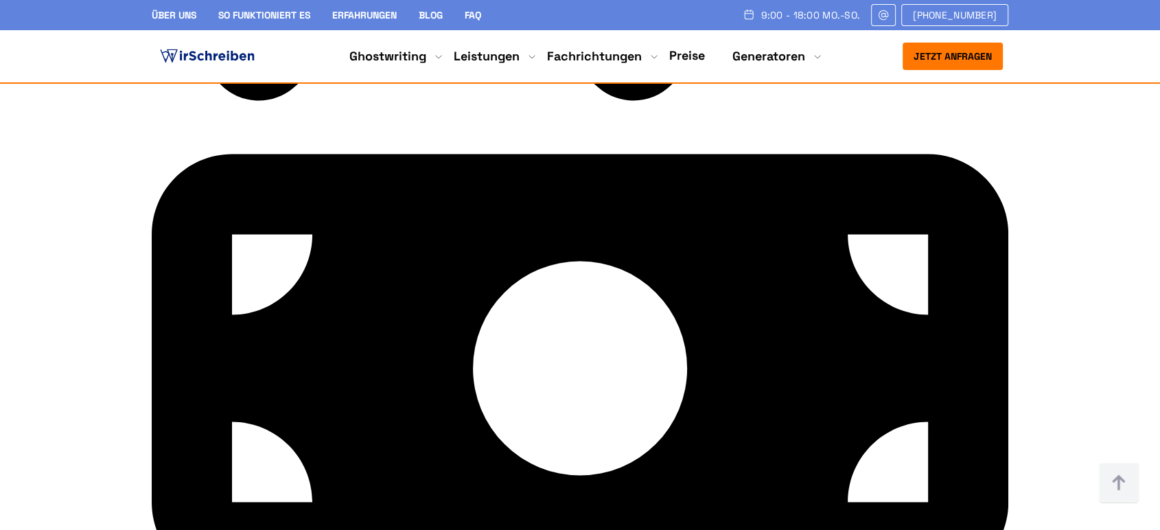
drag, startPoint x: 279, startPoint y: 231, endPoint x: 658, endPoint y: 255, distance: 380.4
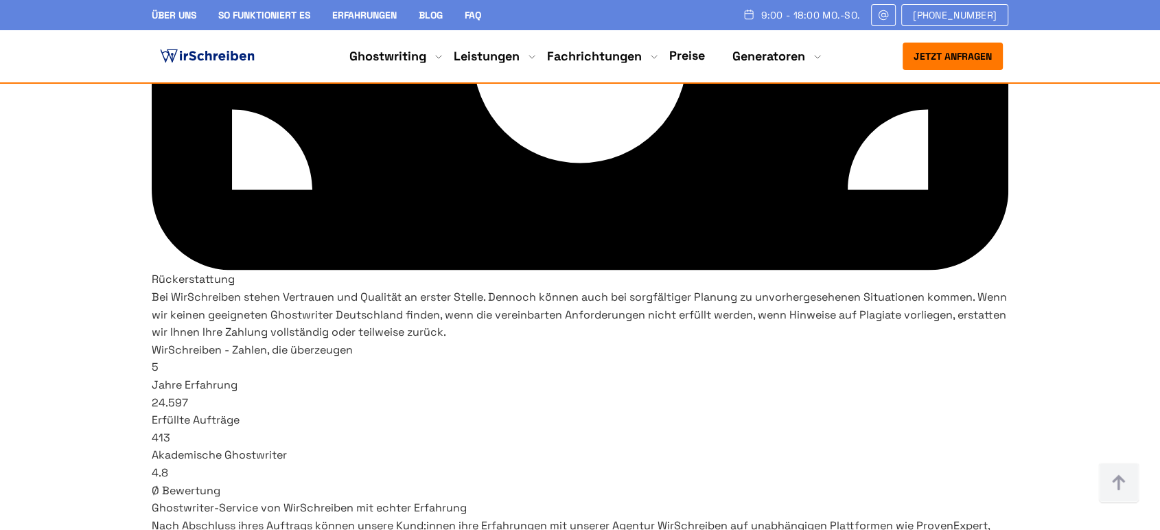
scroll to position [7699, 0]
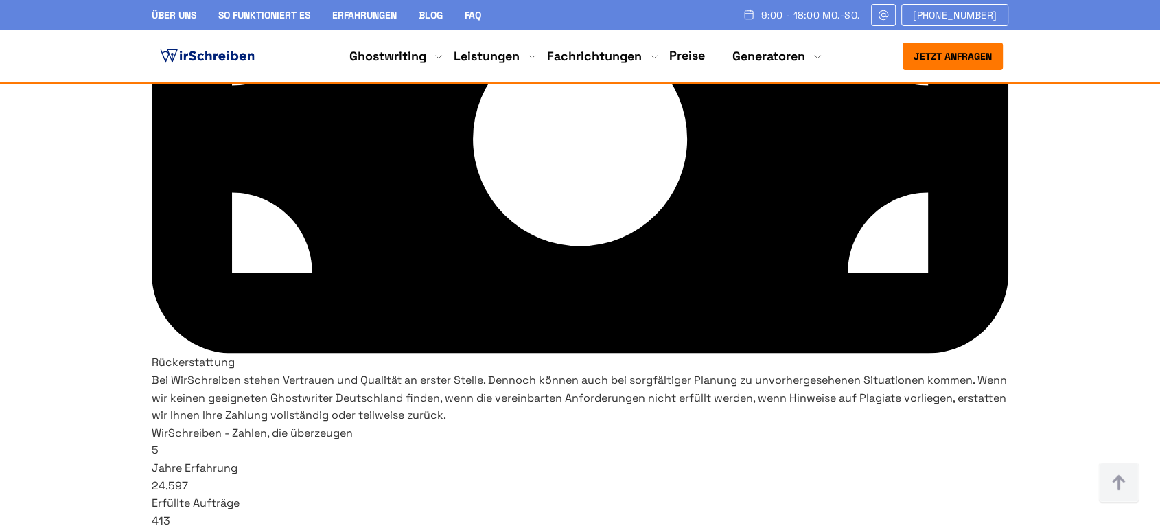
drag, startPoint x: 236, startPoint y: 198, endPoint x: 1098, endPoint y: 197, distance: 861.7
drag, startPoint x: 189, startPoint y: 231, endPoint x: 773, endPoint y: 248, distance: 584.5
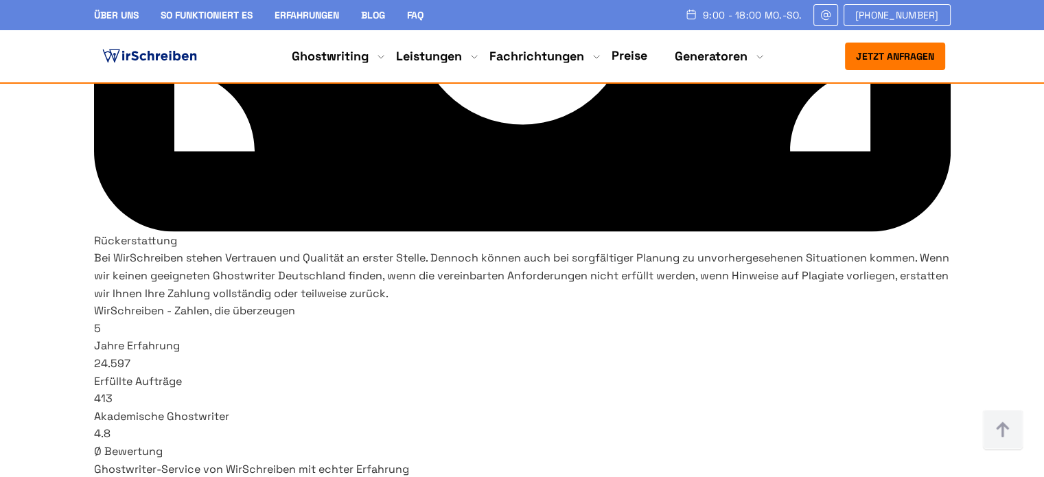
scroll to position [7845, 0]
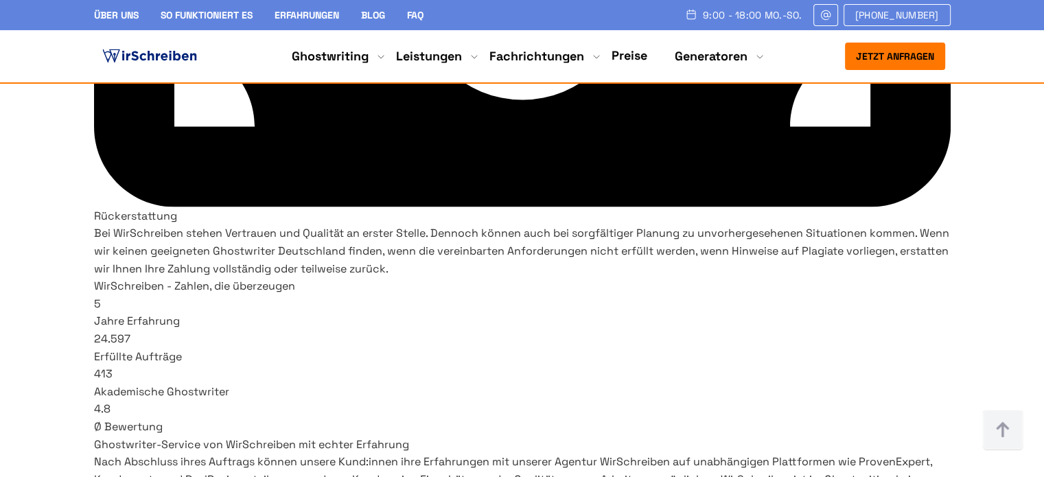
drag, startPoint x: 260, startPoint y: 315, endPoint x: 146, endPoint y: 306, distance: 113.7
drag, startPoint x: 220, startPoint y: 267, endPoint x: 138, endPoint y: 274, distance: 82.0
drag, startPoint x: 198, startPoint y: 245, endPoint x: 131, endPoint y: 243, distance: 67.3
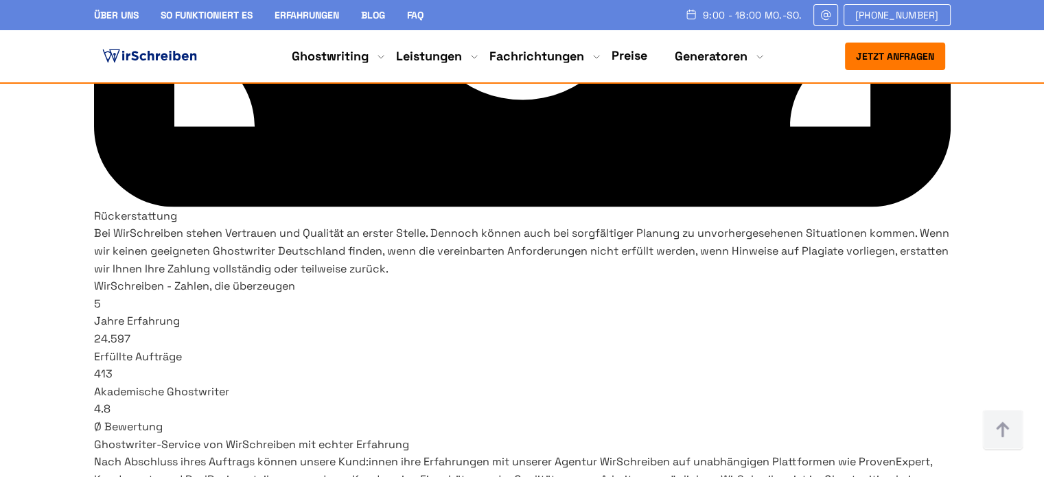
drag, startPoint x: 395, startPoint y: 245, endPoint x: 384, endPoint y: 274, distance: 31.1
drag, startPoint x: 417, startPoint y: 282, endPoint x: 341, endPoint y: 280, distance: 76.2
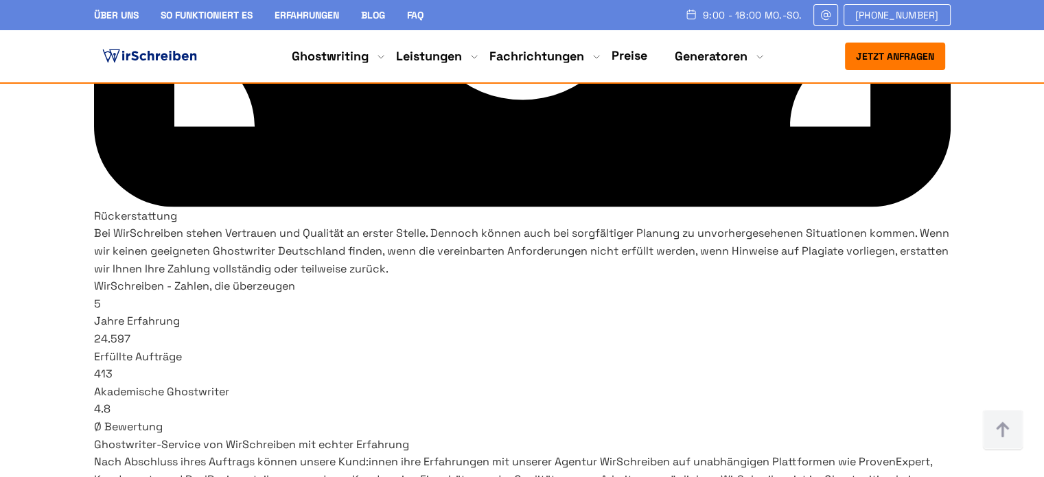
drag, startPoint x: 358, startPoint y: 306, endPoint x: 332, endPoint y: 304, distance: 26.1
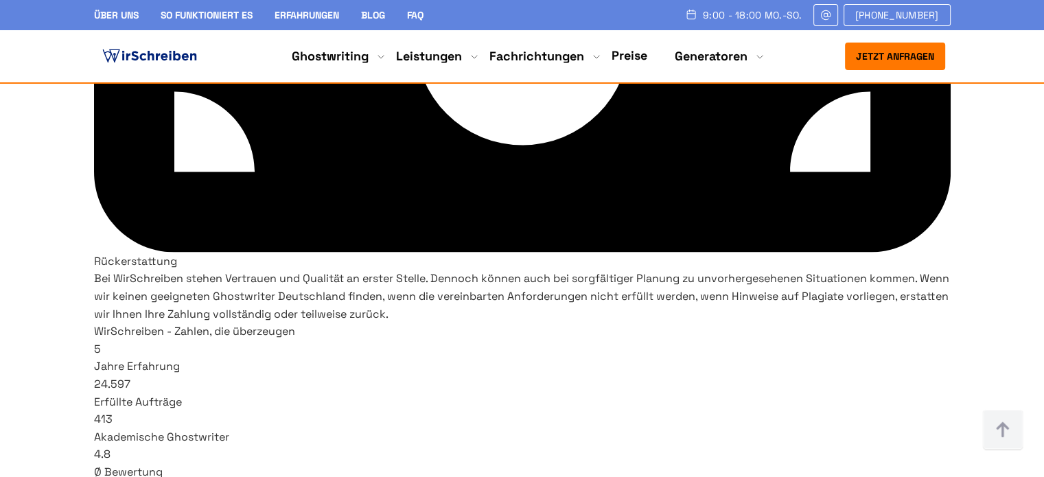
scroll to position [7776, 0]
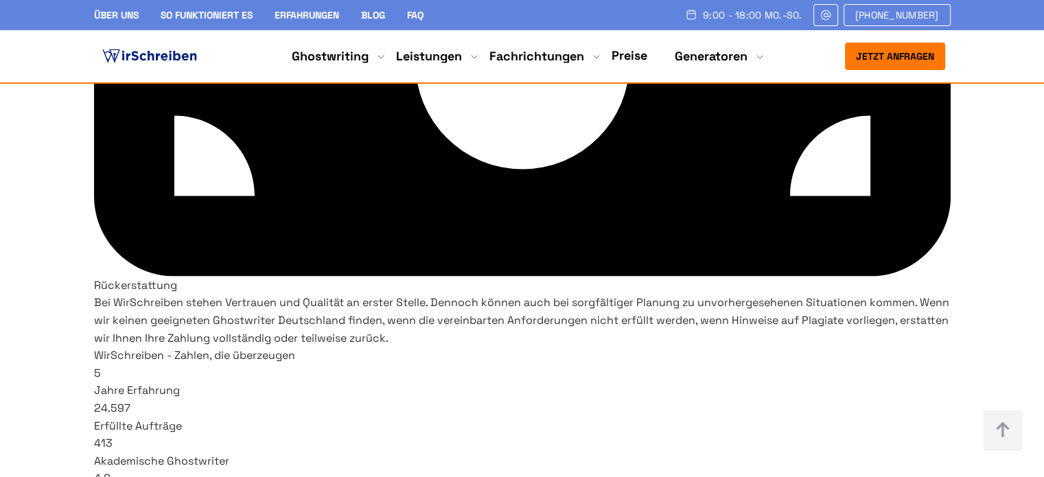
drag, startPoint x: 137, startPoint y: 312, endPoint x: 225, endPoint y: 347, distance: 95.0
drag, startPoint x: 141, startPoint y: 345, endPoint x: 216, endPoint y: 349, distance: 74.3
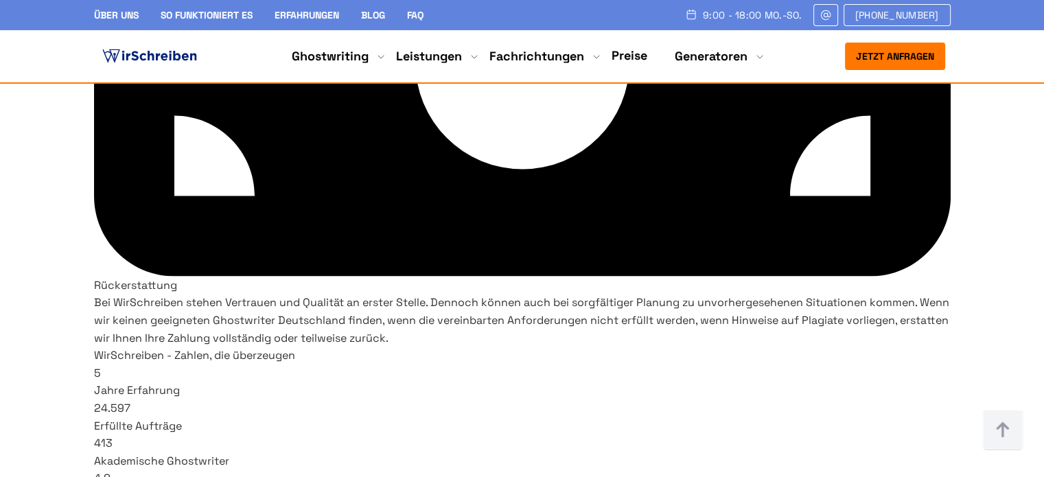
drag, startPoint x: 141, startPoint y: 376, endPoint x: 262, endPoint y: 388, distance: 121.4
drag, startPoint x: 349, startPoint y: 311, endPoint x: 409, endPoint y: 318, distance: 60.8
drag, startPoint x: 349, startPoint y: 348, endPoint x: 438, endPoint y: 350, distance: 89.3
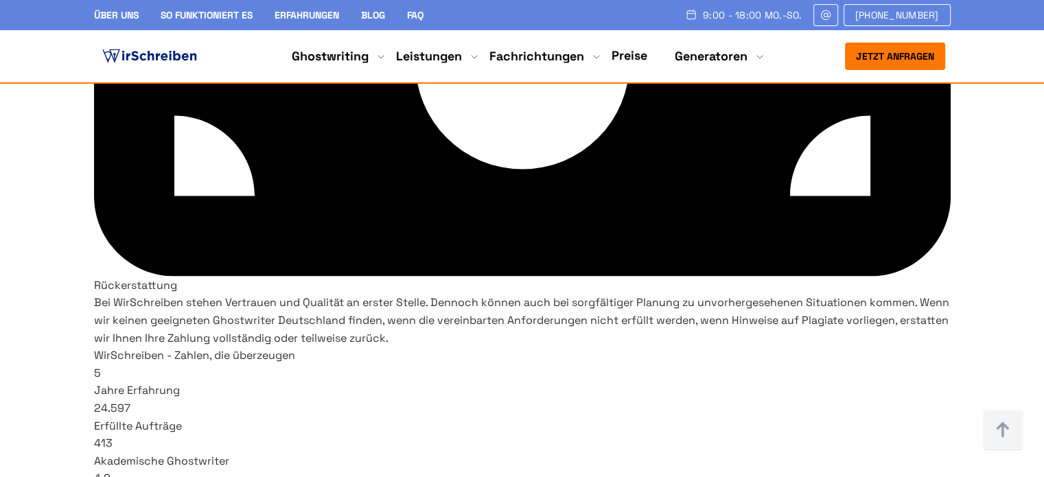
drag, startPoint x: 349, startPoint y: 378, endPoint x: 408, endPoint y: 384, distance: 59.3
drag, startPoint x: 560, startPoint y: 312, endPoint x: 598, endPoint y: 312, distance: 37.8
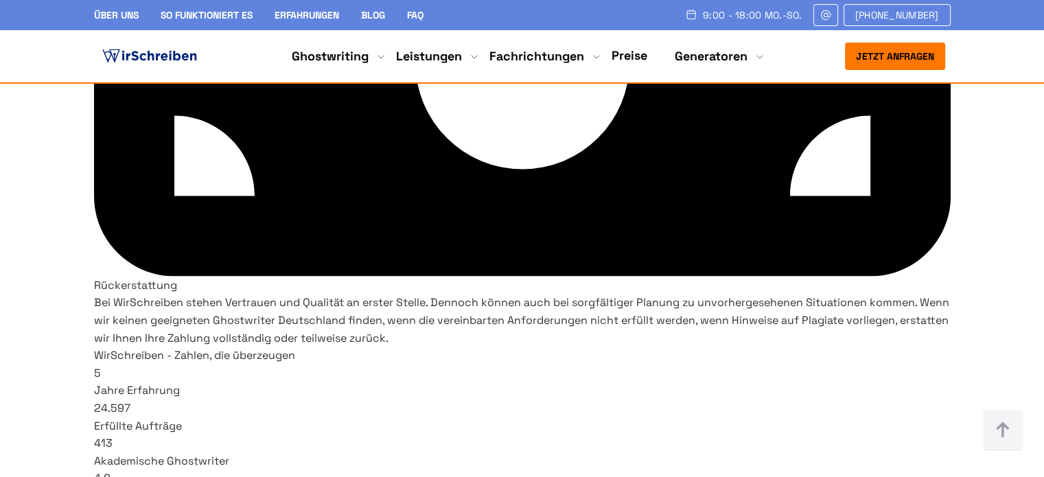
drag, startPoint x: 555, startPoint y: 345, endPoint x: 631, endPoint y: 347, distance: 75.5
drag, startPoint x: 558, startPoint y: 379, endPoint x: 671, endPoint y: 382, distance: 113.3
drag, startPoint x: 766, startPoint y: 313, endPoint x: 890, endPoint y: 321, distance: 124.5
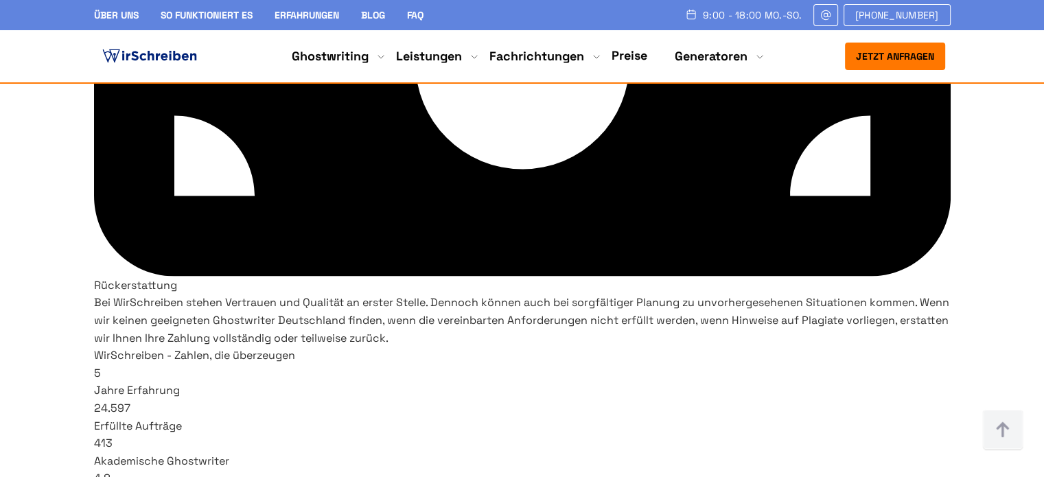
drag, startPoint x: 766, startPoint y: 345, endPoint x: 902, endPoint y: 347, distance: 136.0
drag, startPoint x: 766, startPoint y: 376, endPoint x: 846, endPoint y: 374, distance: 79.7
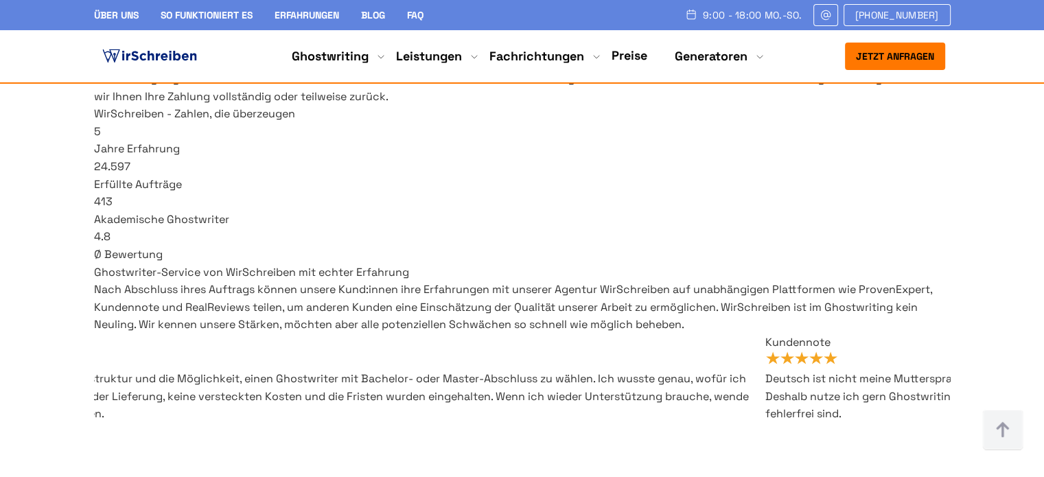
scroll to position [8051, 0]
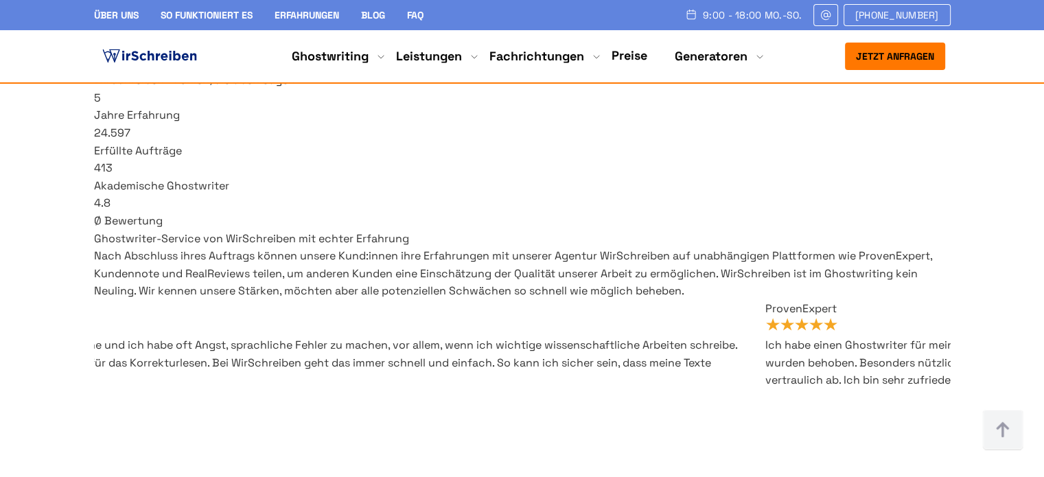
drag, startPoint x: 160, startPoint y: 181, endPoint x: 702, endPoint y: 226, distance: 543.6
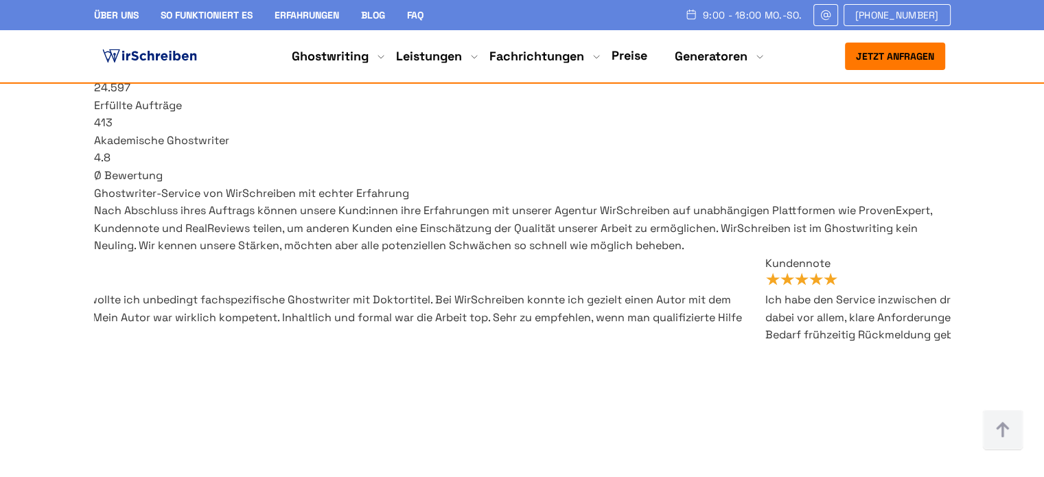
scroll to position [8120, 0]
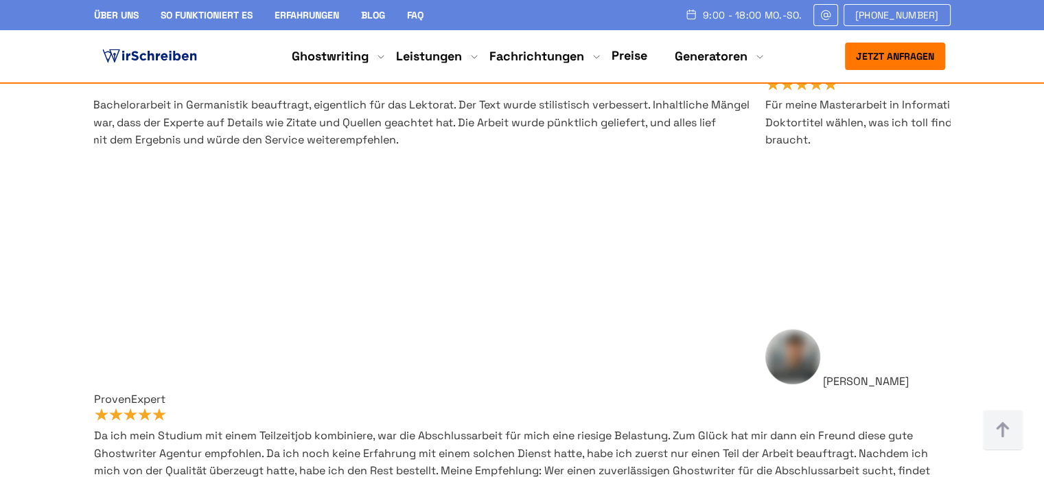
scroll to position [8325, 0]
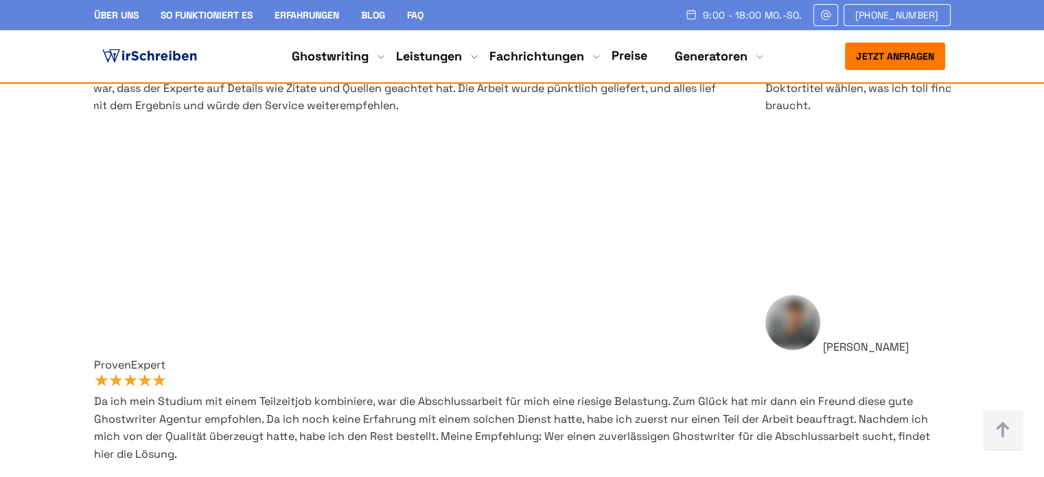
drag, startPoint x: 365, startPoint y: 176, endPoint x: 573, endPoint y: 240, distance: 217.6
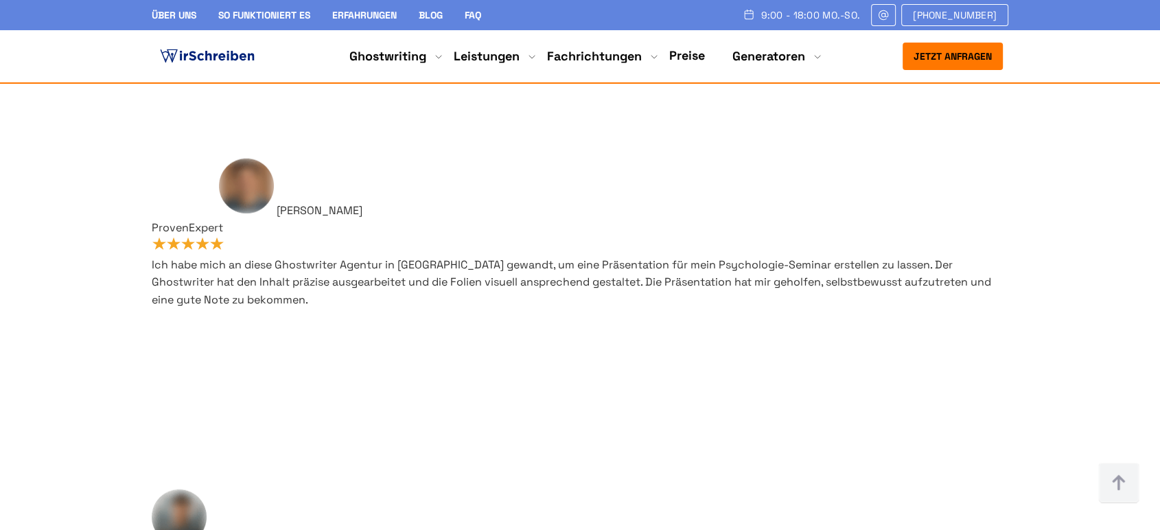
scroll to position [8466, 0]
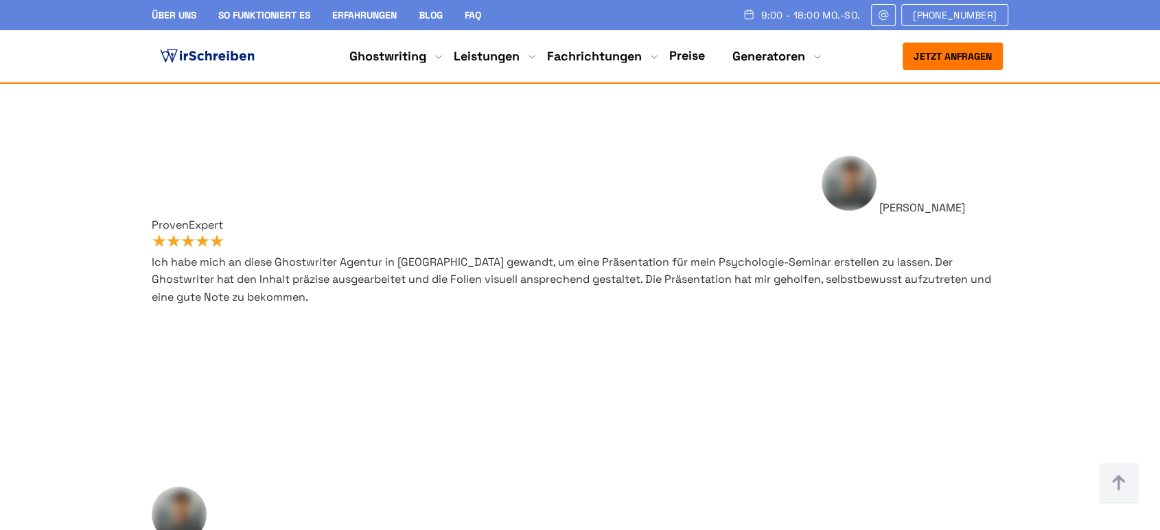
drag, startPoint x: 405, startPoint y: 220, endPoint x: 193, endPoint y: 194, distance: 213.7
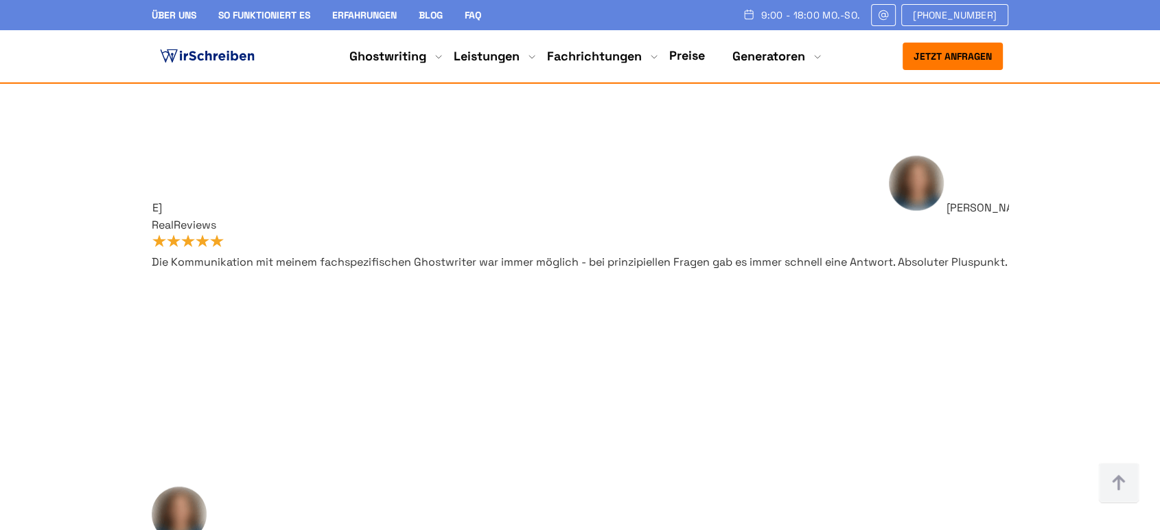
drag, startPoint x: 188, startPoint y: 265, endPoint x: 412, endPoint y: 381, distance: 252.1
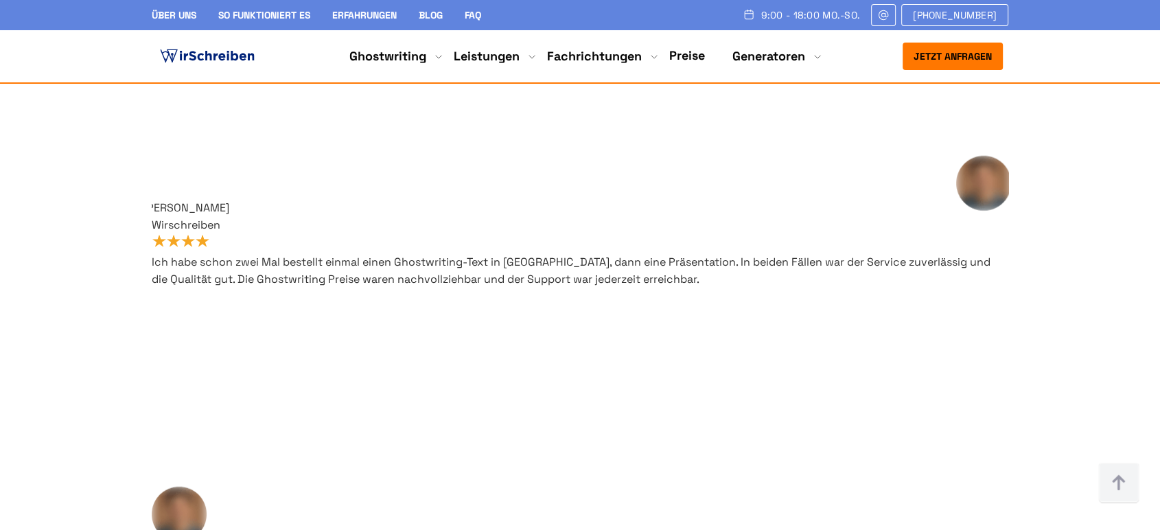
drag, startPoint x: 581, startPoint y: 196, endPoint x: 713, endPoint y: 249, distance: 142.7
drag, startPoint x: 714, startPoint y: 251, endPoint x: 673, endPoint y: 202, distance: 64.3
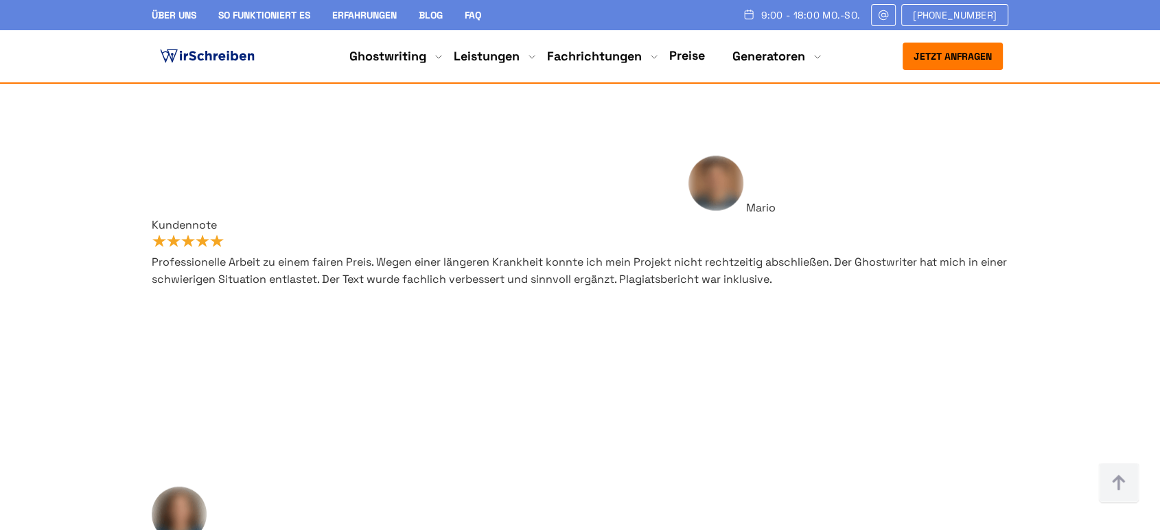
drag, startPoint x: 662, startPoint y: 196, endPoint x: 590, endPoint y: 192, distance: 72.2
drag, startPoint x: 582, startPoint y: 199, endPoint x: 654, endPoint y: 199, distance: 71.4
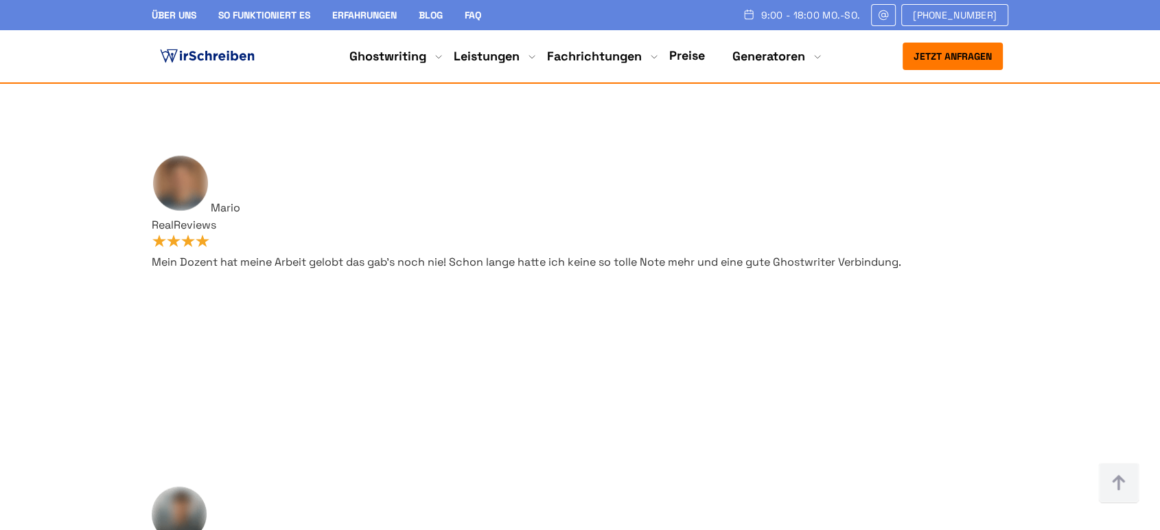
scroll to position [763, 0]
drag, startPoint x: 572, startPoint y: 216, endPoint x: 738, endPoint y: 367, distance: 224.1
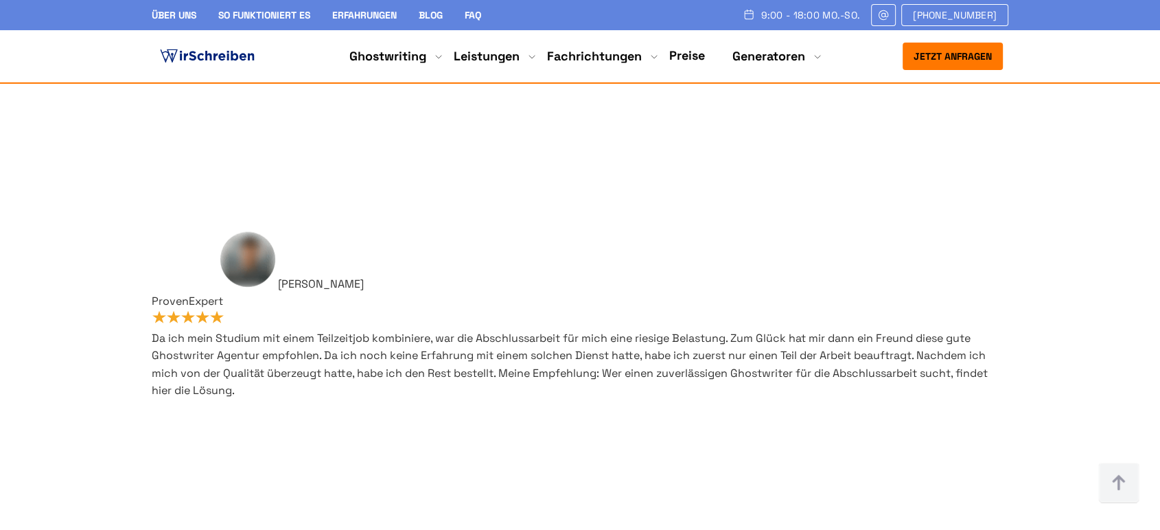
scroll to position [152, 0]
drag, startPoint x: 327, startPoint y: 399, endPoint x: 188, endPoint y: 374, distance: 140.9
drag, startPoint x: 190, startPoint y: 290, endPoint x: 350, endPoint y: 343, distance: 168.5
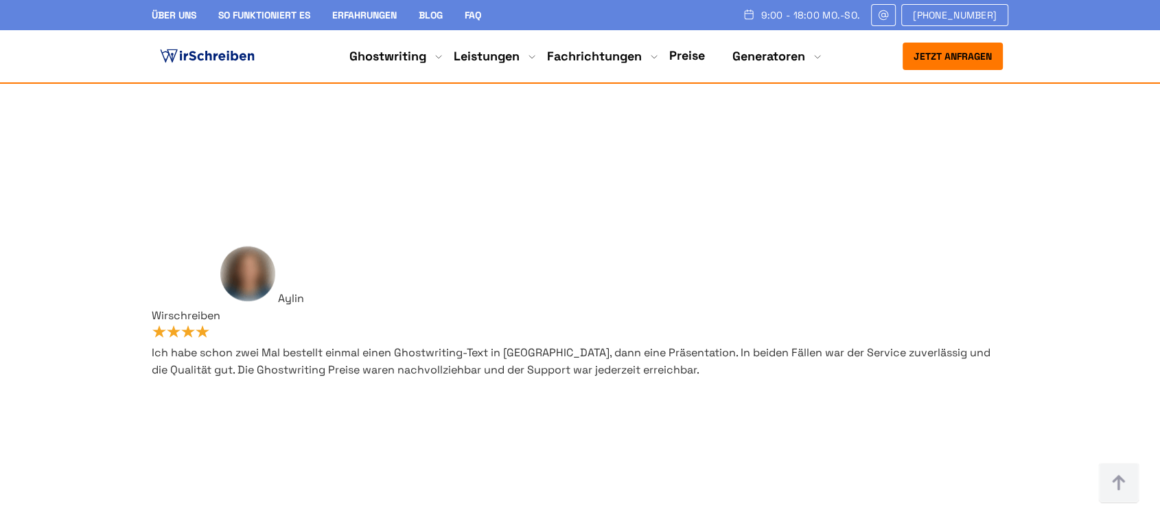
scroll to position [8466, 0]
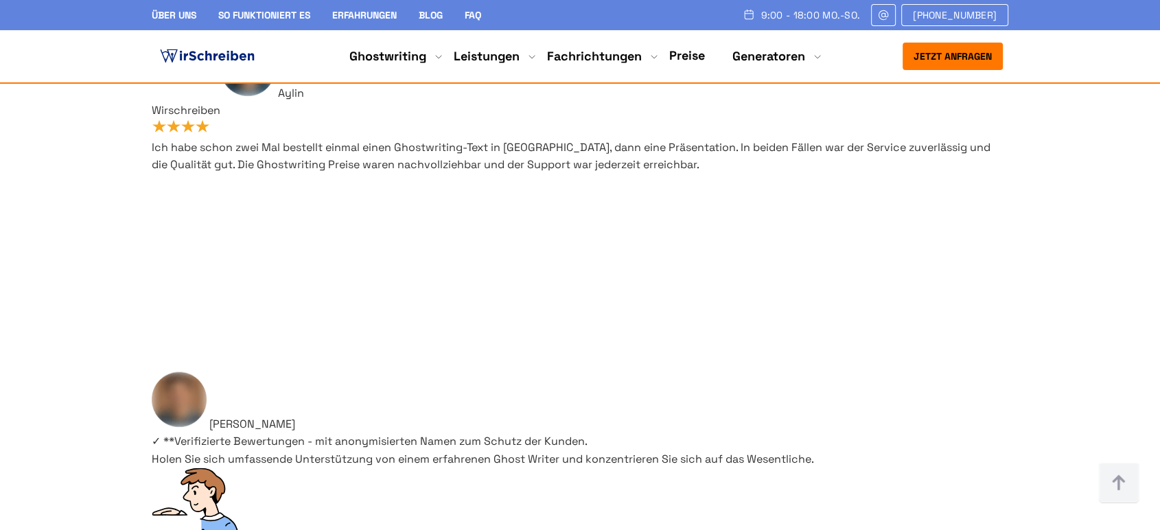
scroll to position [8771, 0]
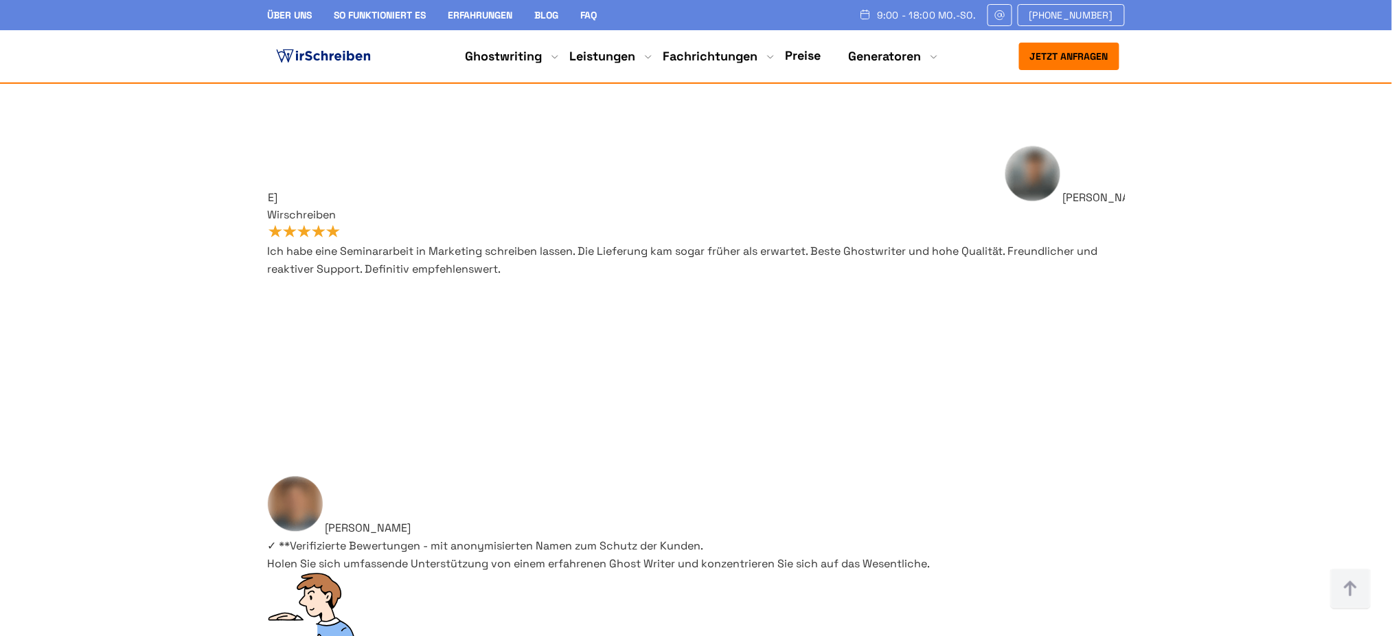
scroll to position [2101, 0]
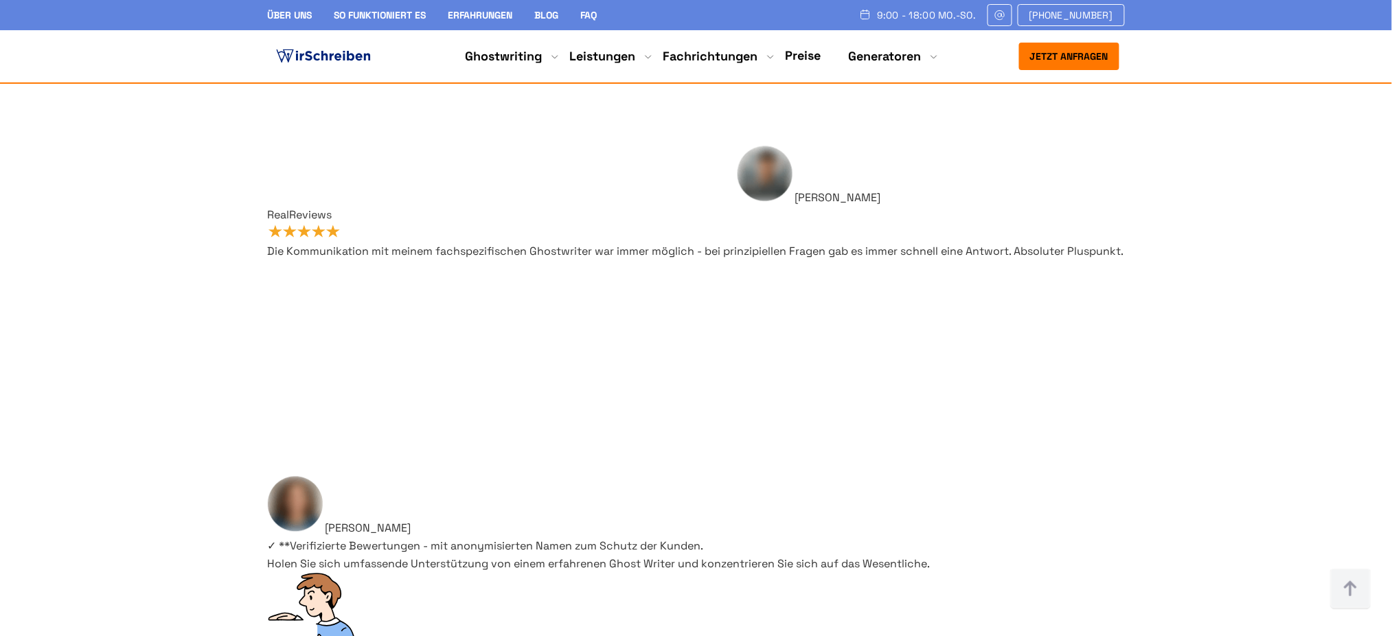
scroll to position [507, 0]
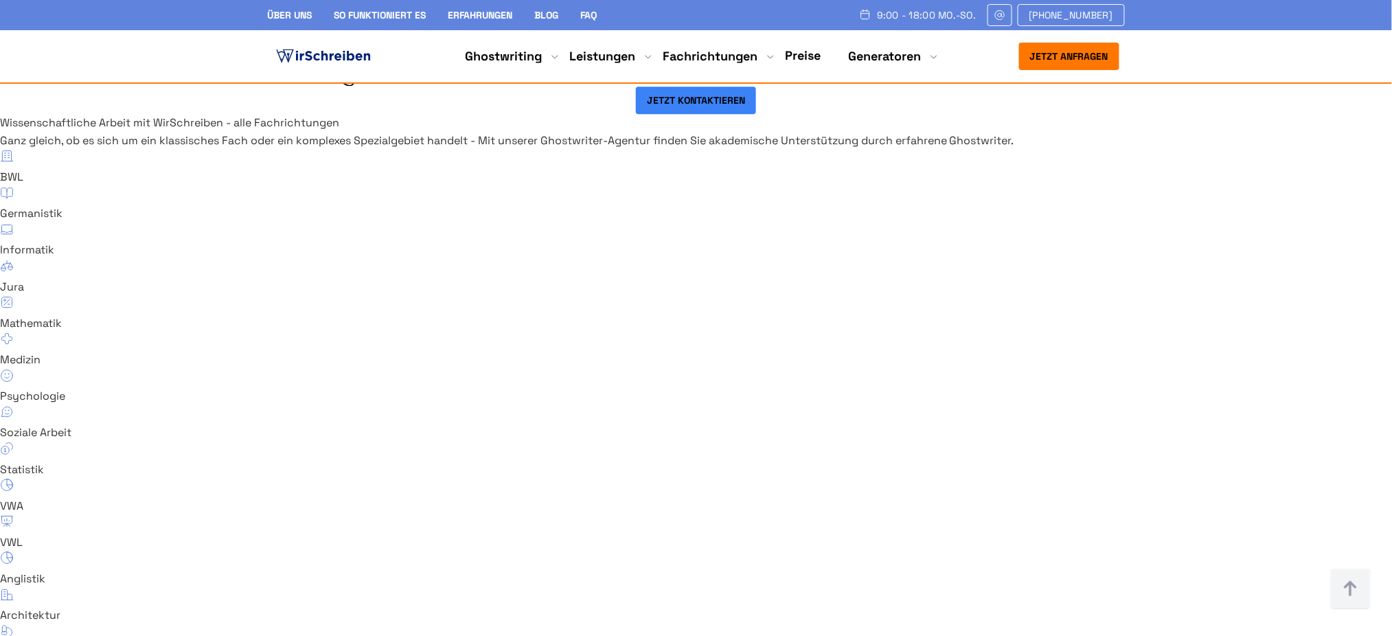
scroll to position [9024, 0]
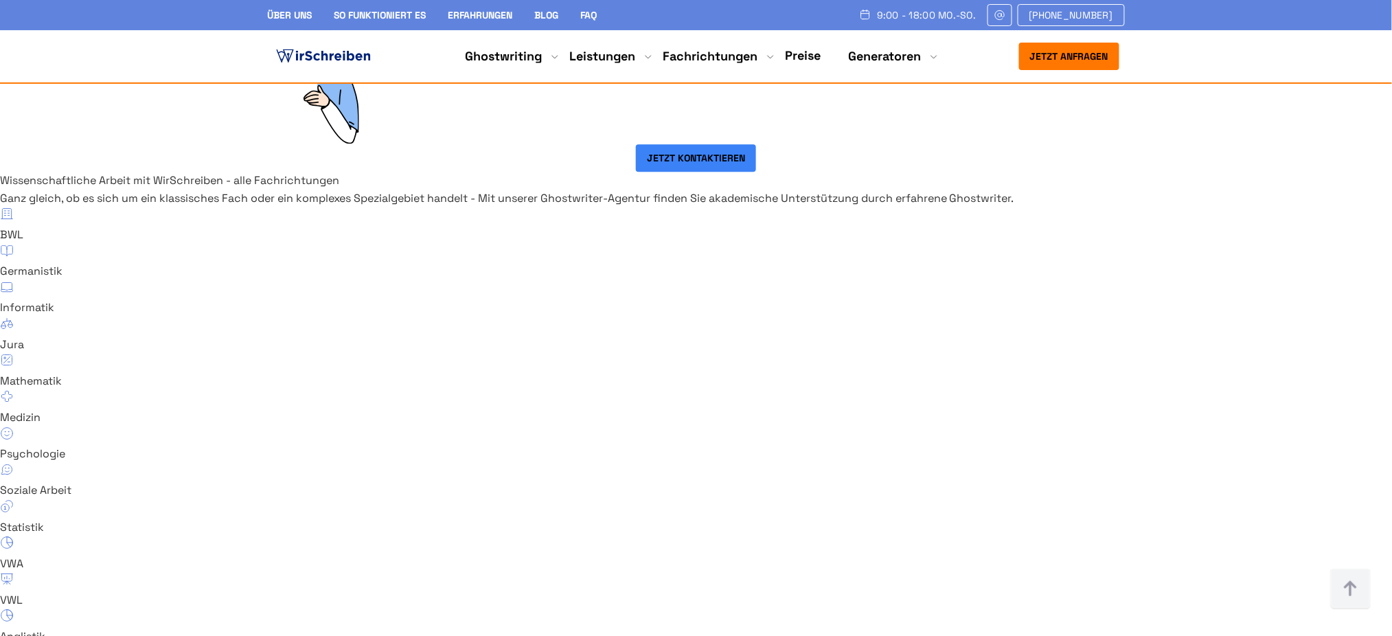
drag, startPoint x: 549, startPoint y: 190, endPoint x: 840, endPoint y: 204, distance: 290.7
drag, startPoint x: 280, startPoint y: 284, endPoint x: 438, endPoint y: 274, distance: 158.2
drag, startPoint x: 277, startPoint y: 344, endPoint x: 486, endPoint y: 351, distance: 208.8
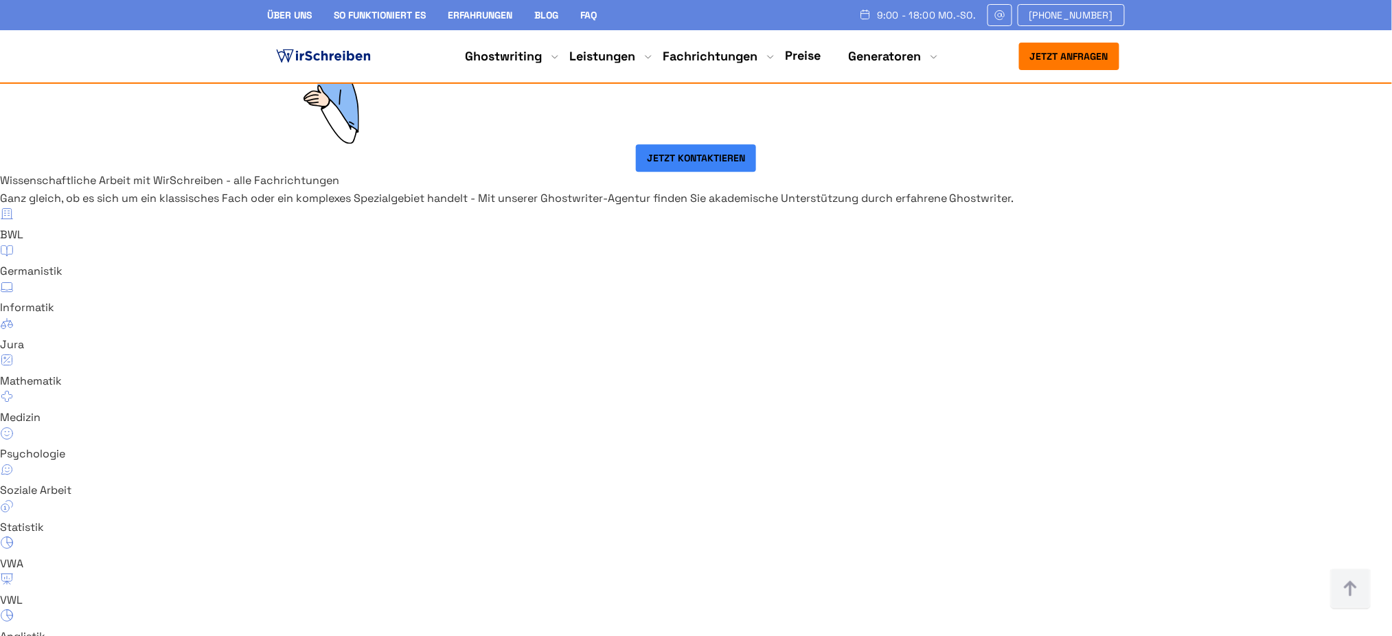
drag, startPoint x: 277, startPoint y: 398, endPoint x: 398, endPoint y: 419, distance: 122.6
drag, startPoint x: 334, startPoint y: 479, endPoint x: 573, endPoint y: 481, distance: 238.9
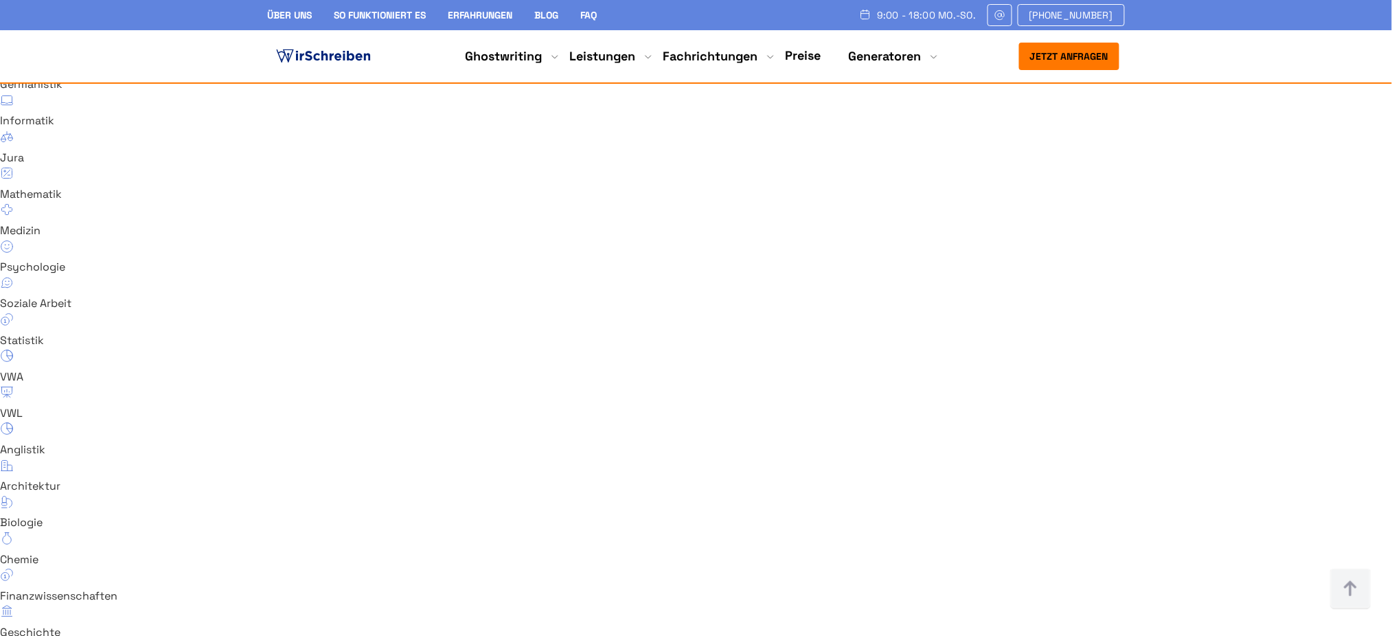
scroll to position [9298, 0]
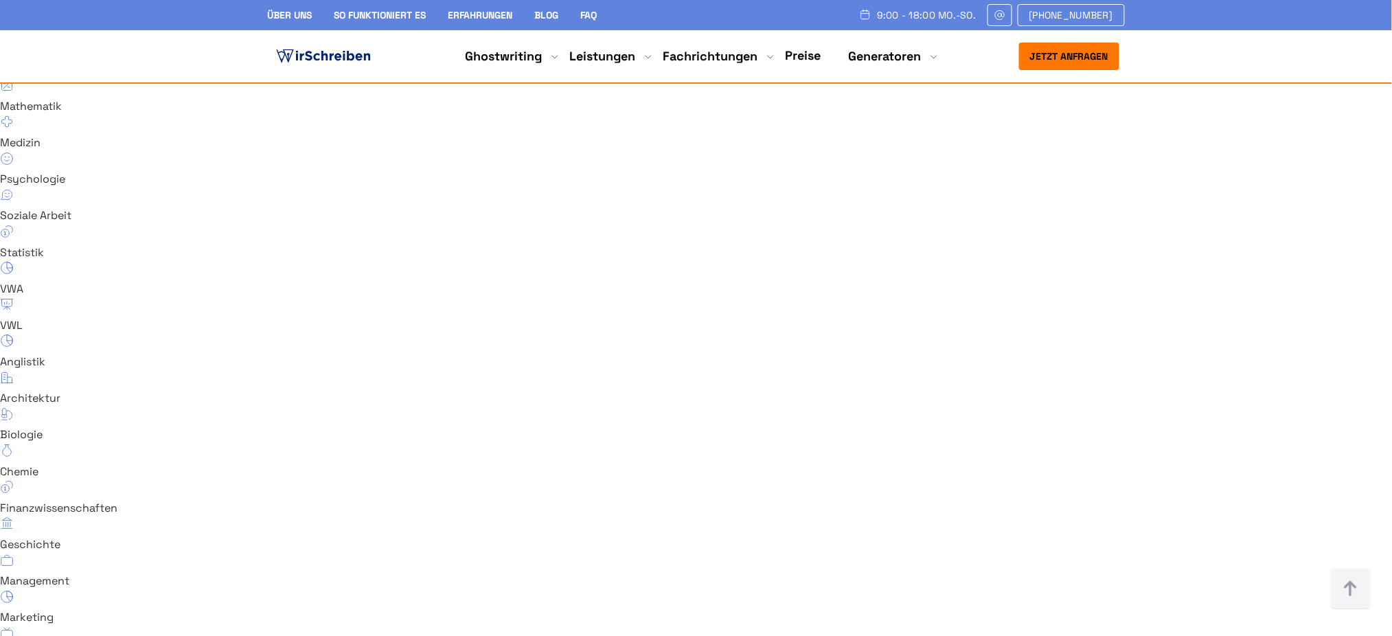
drag, startPoint x: 277, startPoint y: 258, endPoint x: 577, endPoint y: 252, distance: 300.8
drag, startPoint x: 277, startPoint y: 337, endPoint x: 453, endPoint y: 367, distance: 178.9
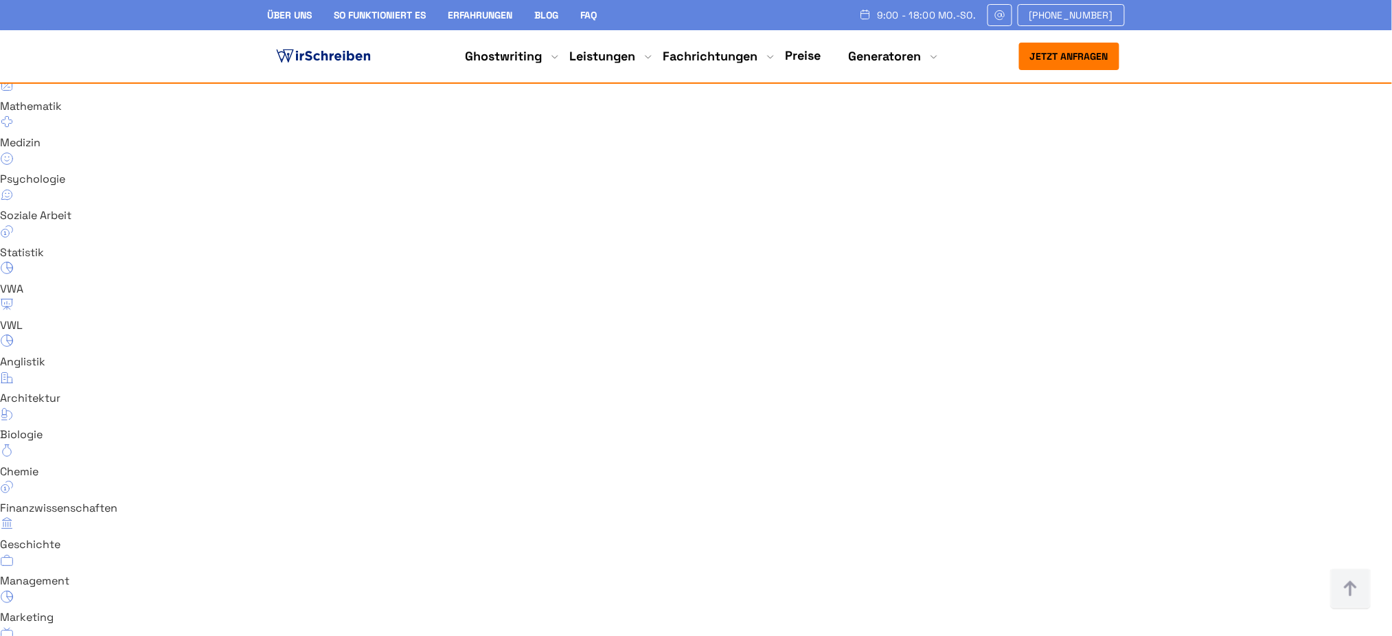
drag, startPoint x: 287, startPoint y: 411, endPoint x: 615, endPoint y: 417, distance: 328.2
drag, startPoint x: 271, startPoint y: 481, endPoint x: 404, endPoint y: 509, distance: 137.0
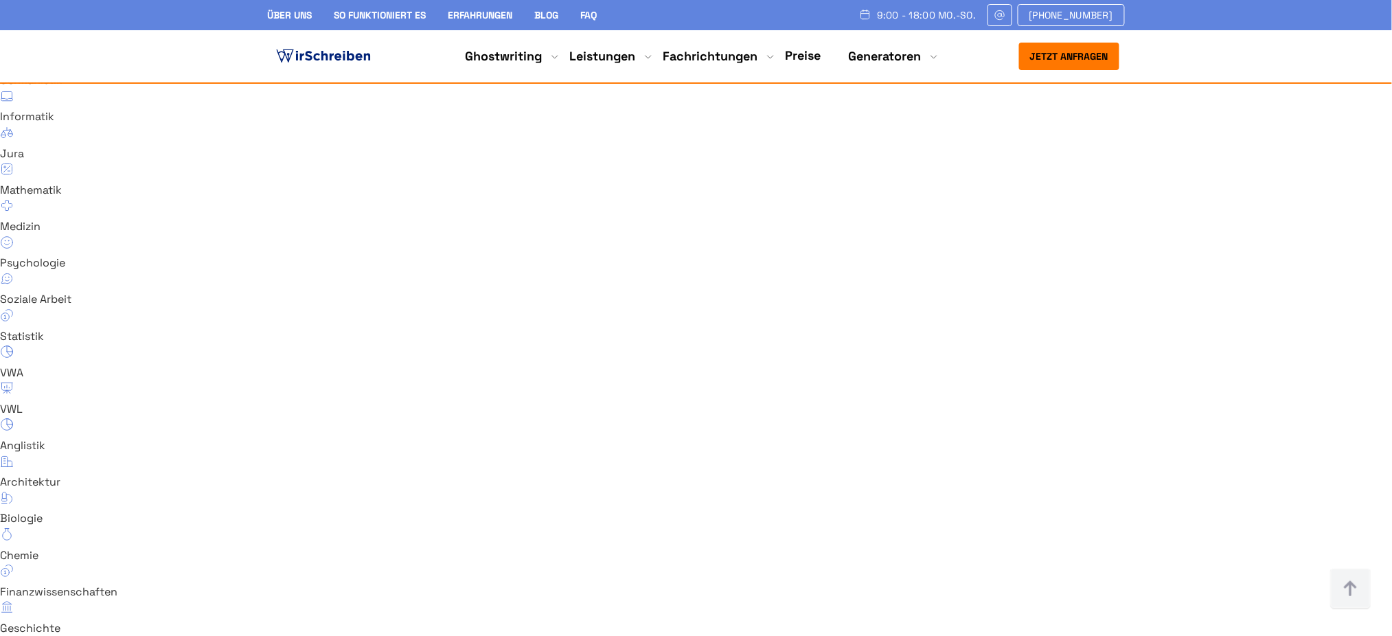
scroll to position [9115, 0]
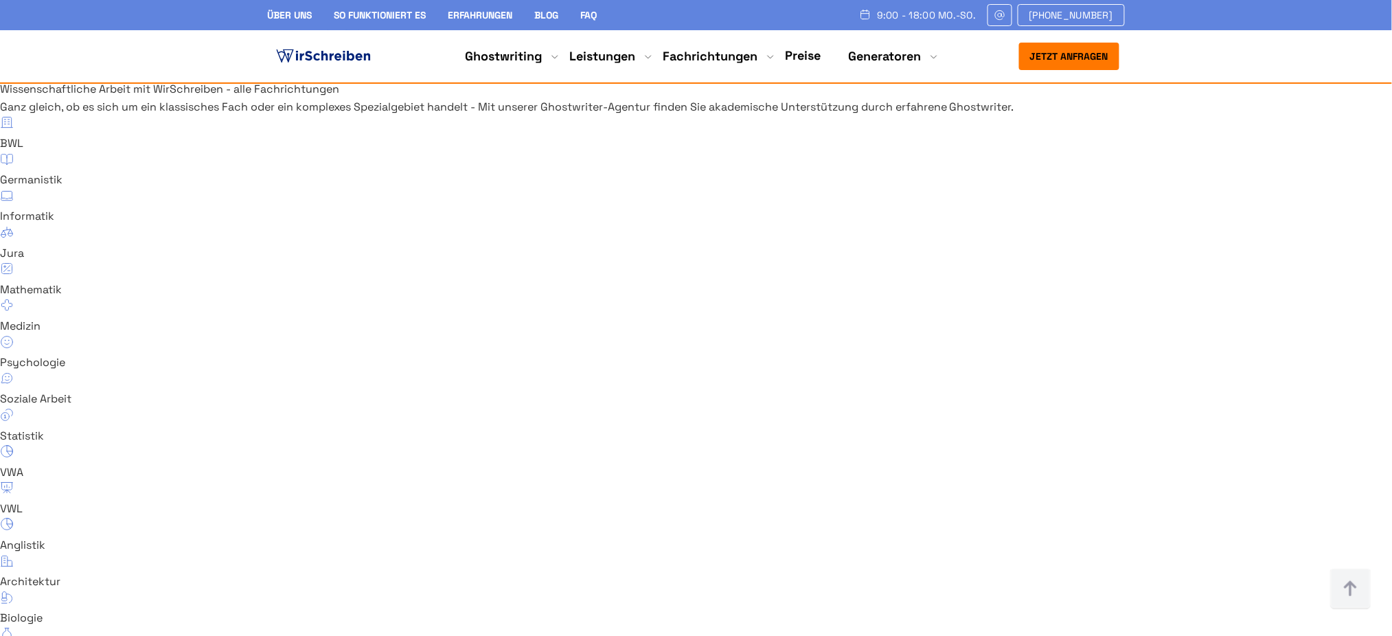
drag, startPoint x: 689, startPoint y: 197, endPoint x: 832, endPoint y: 192, distance: 142.9
drag, startPoint x: 835, startPoint y: 198, endPoint x: 710, endPoint y: 200, distance: 125.0
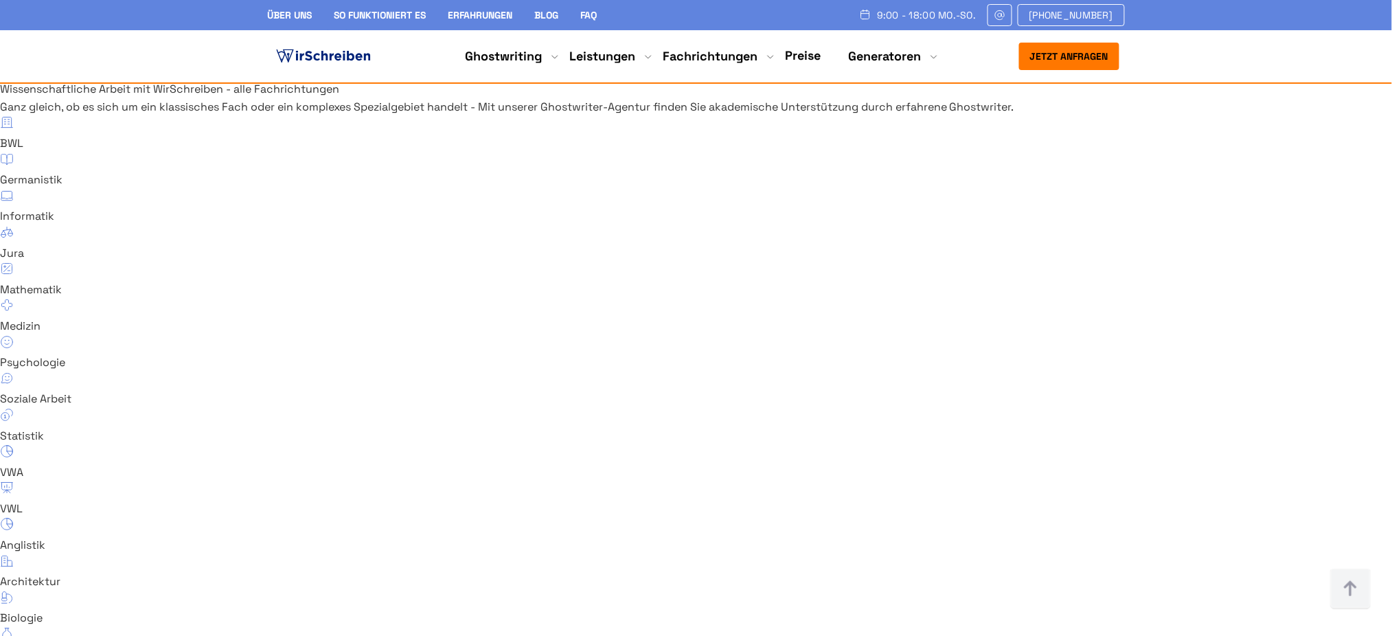
drag, startPoint x: 820, startPoint y: 198, endPoint x: 733, endPoint y: 203, distance: 87.4
drag, startPoint x: 693, startPoint y: 201, endPoint x: 838, endPoint y: 213, distance: 144.7
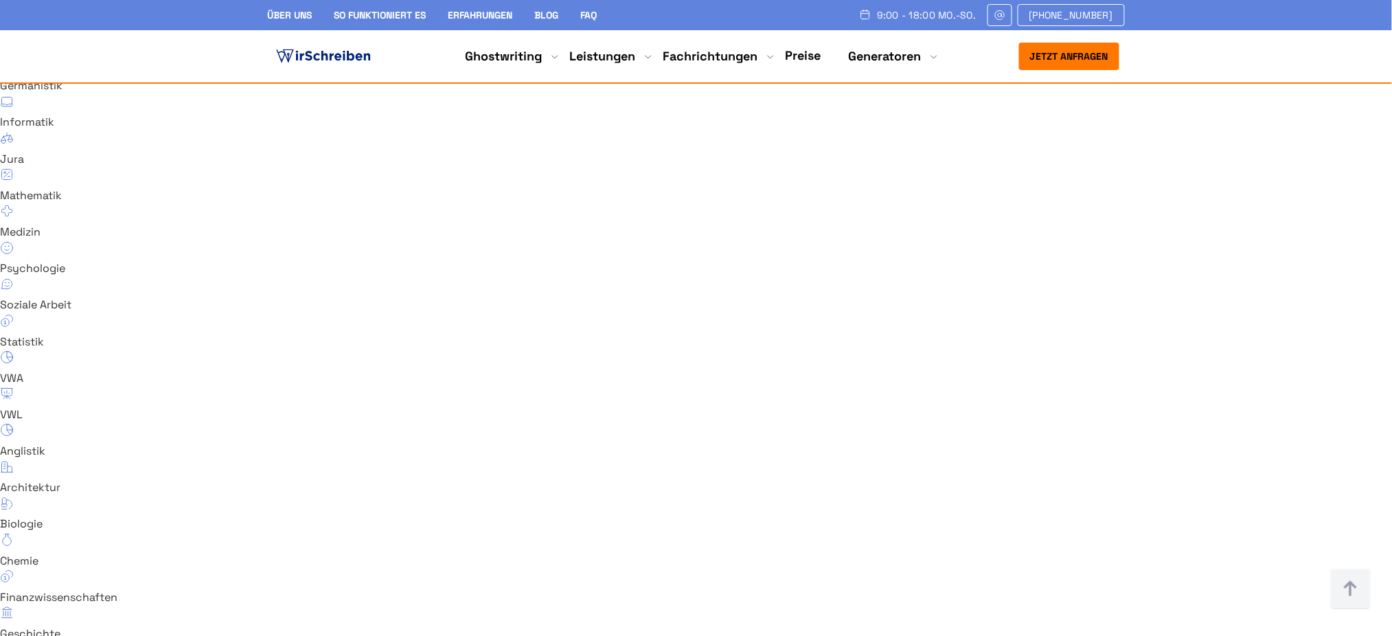
scroll to position [9298, 0]
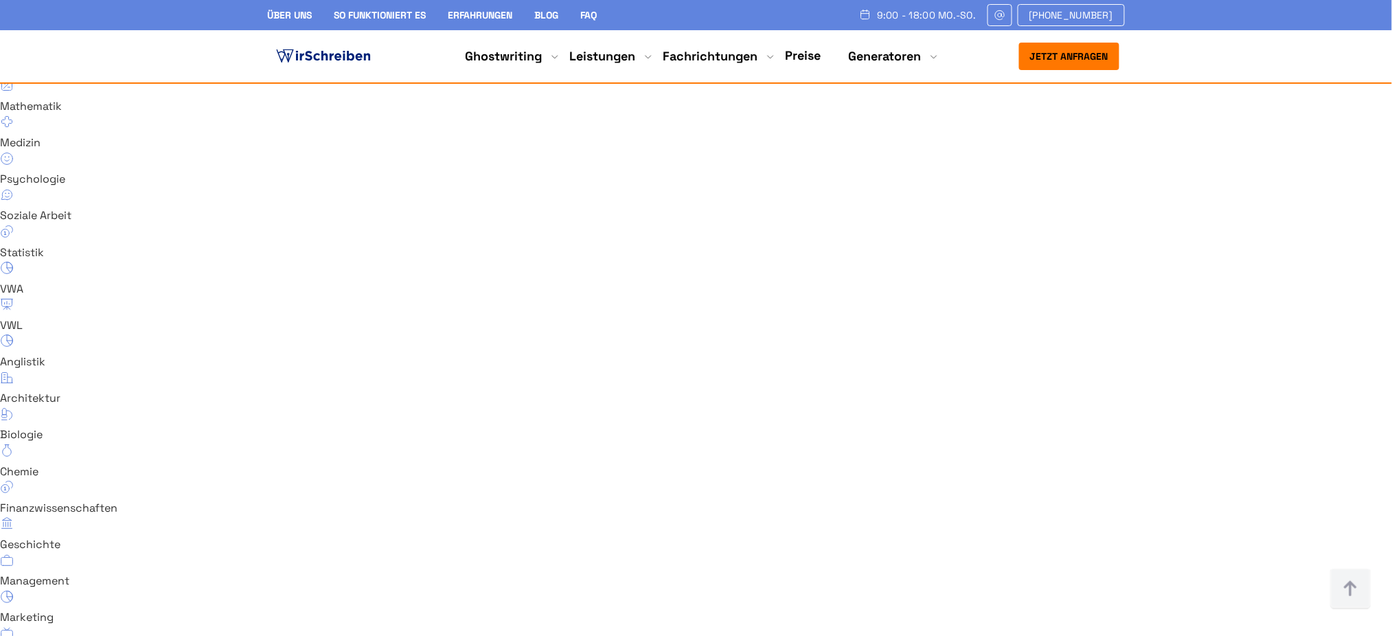
drag, startPoint x: 679, startPoint y: 228, endPoint x: 827, endPoint y: 228, distance: 148.3
drag, startPoint x: 934, startPoint y: 221, endPoint x: 962, endPoint y: 244, distance: 36.6
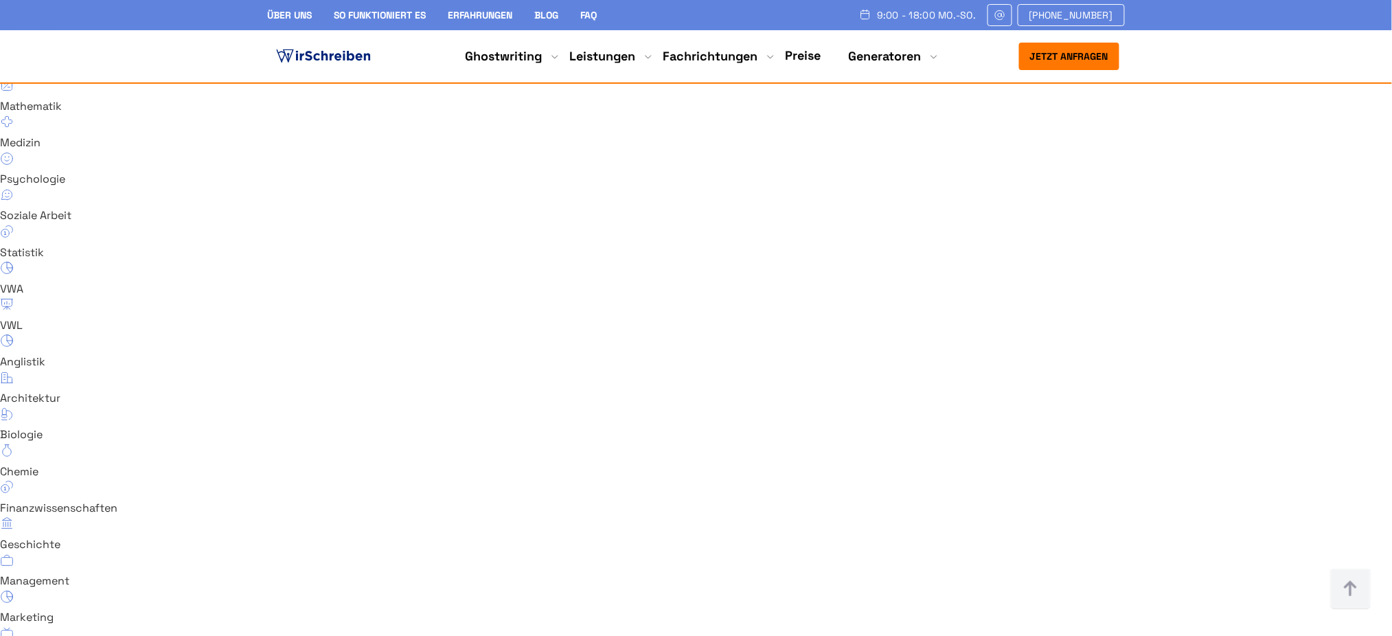
drag, startPoint x: 734, startPoint y: 292, endPoint x: 816, endPoint y: 291, distance: 82.4
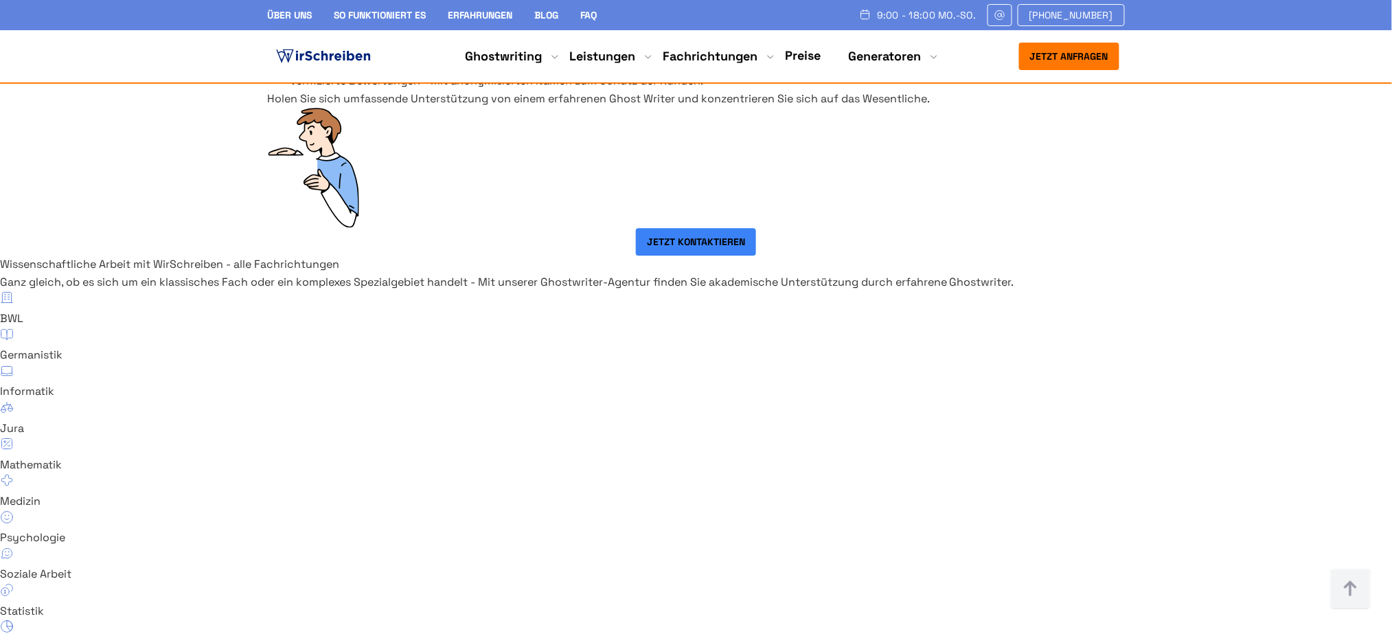
scroll to position [8932, 0]
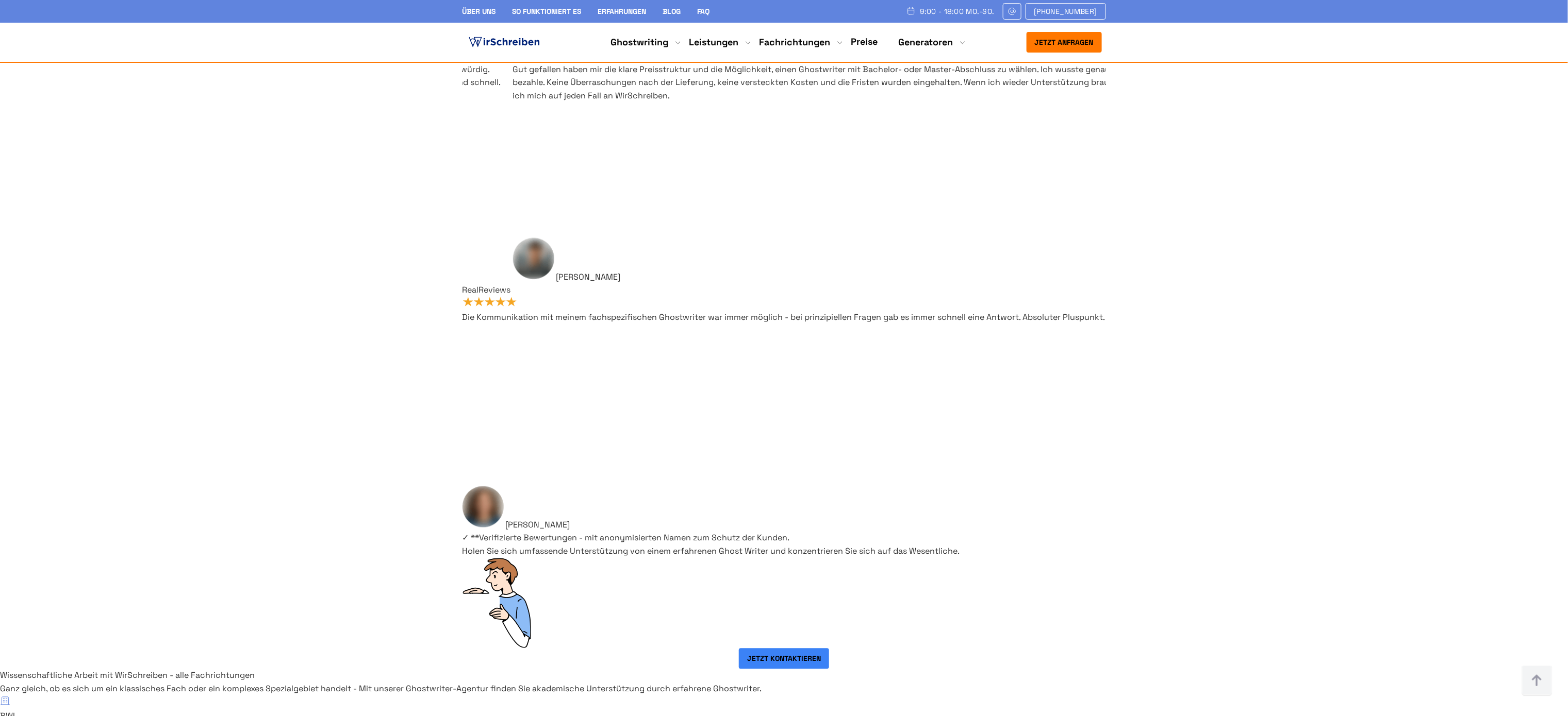
scroll to position [6283, 0]
